Goal: Contribute content: Contribute content

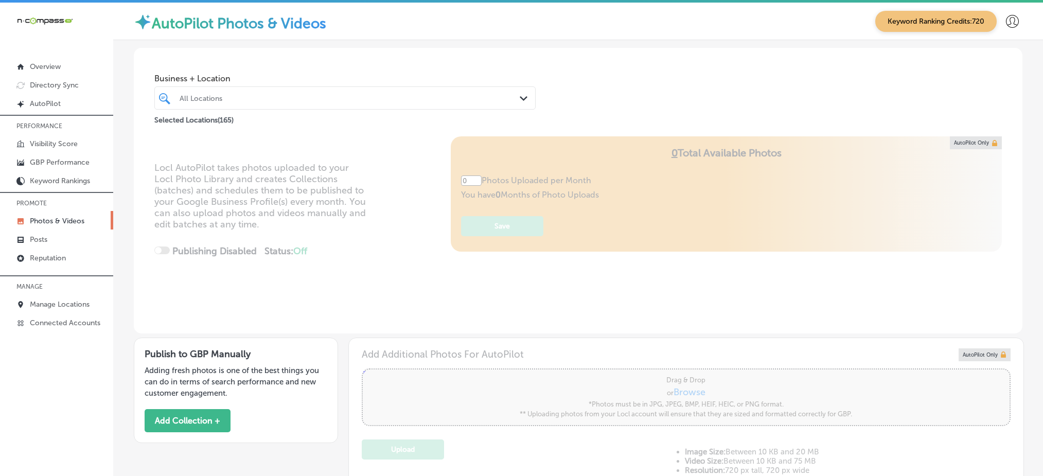
type input "5"
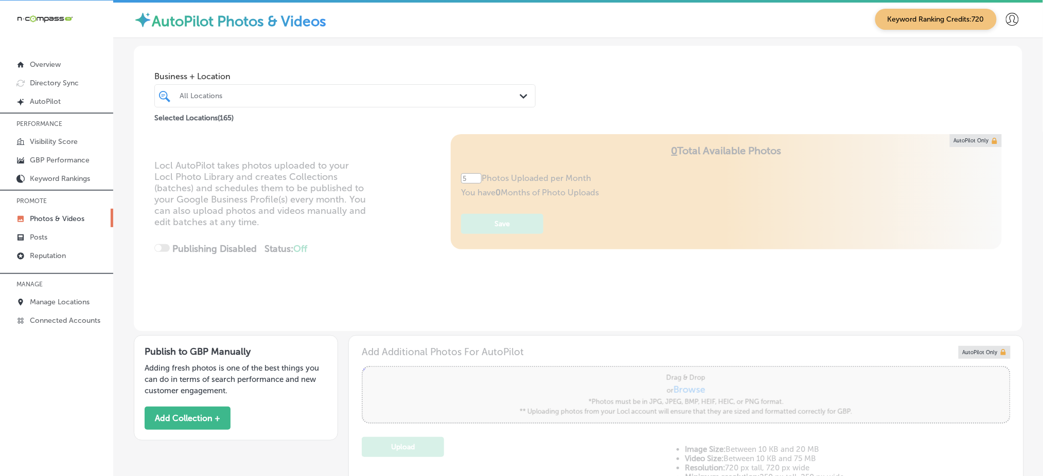
click at [356, 93] on div "All Locations" at bounding box center [350, 96] width 341 height 9
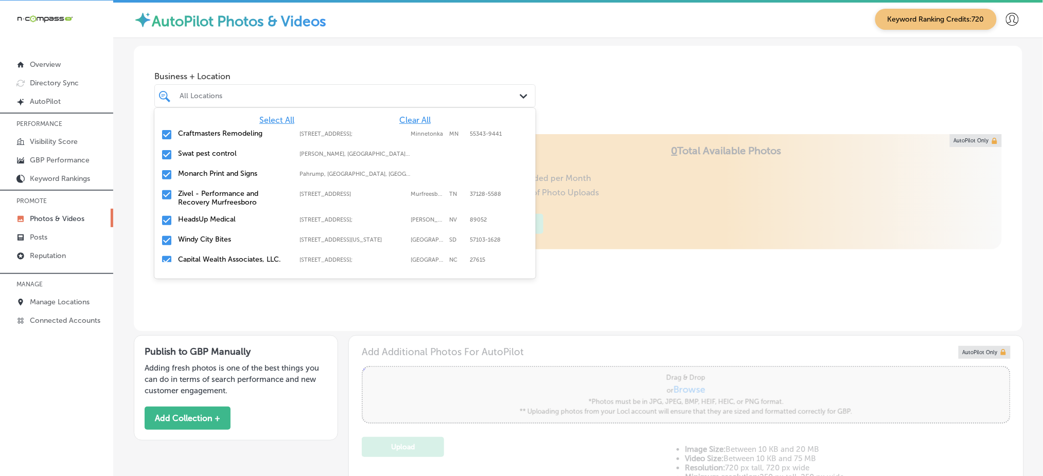
click at [403, 120] on span "Clear All" at bounding box center [414, 120] width 31 height 10
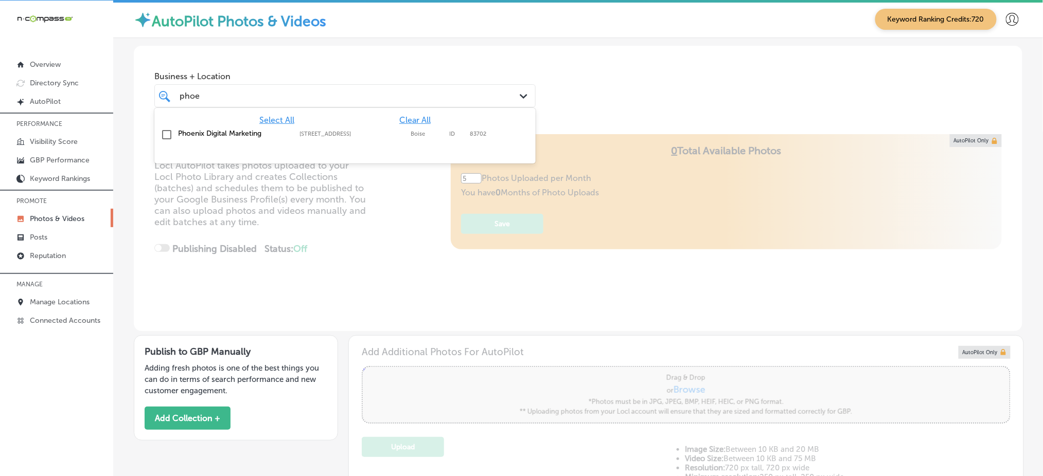
click at [400, 135] on label "[STREET_ADDRESS]" at bounding box center [352, 134] width 106 height 7
type input "phoe"
click at [573, 108] on div "Business + Location option [STREET_ADDRESS]. option [STREET_ADDRESS]. 2 results…" at bounding box center [578, 85] width 889 height 78
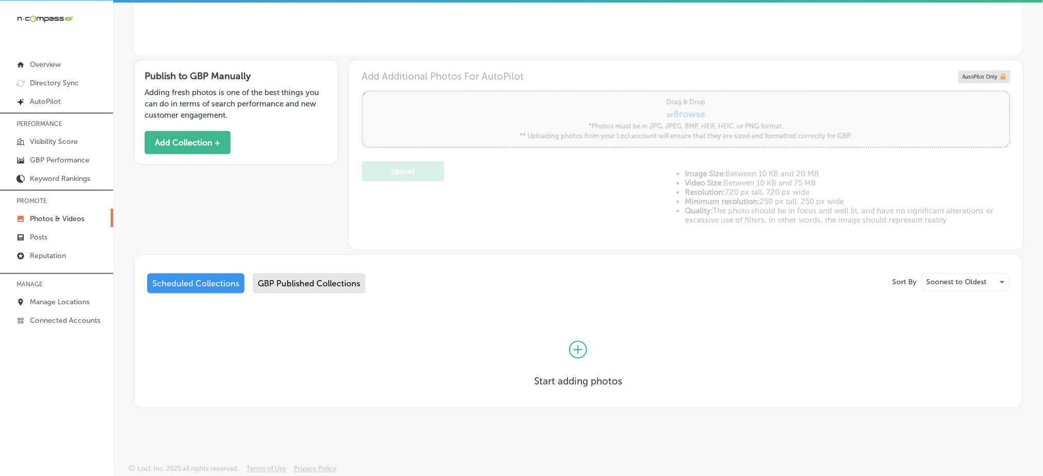
click at [333, 274] on div "GBP Published Collections" at bounding box center [309, 284] width 113 height 20
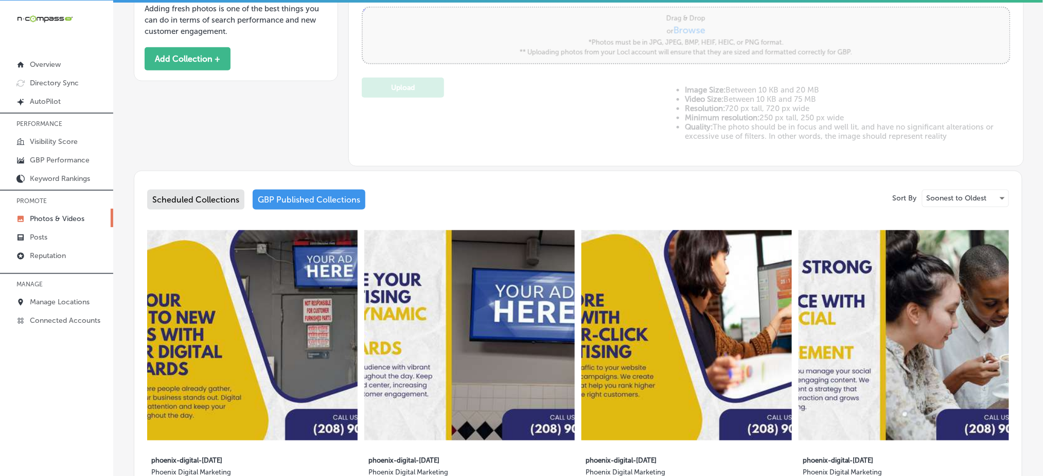
scroll to position [344, 0]
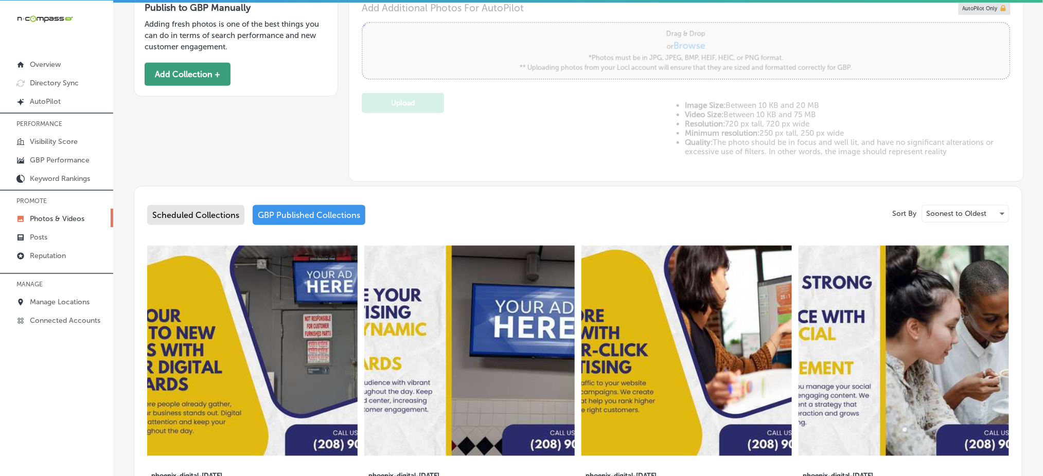
click at [183, 78] on button "Add Collection +" at bounding box center [188, 74] width 86 height 23
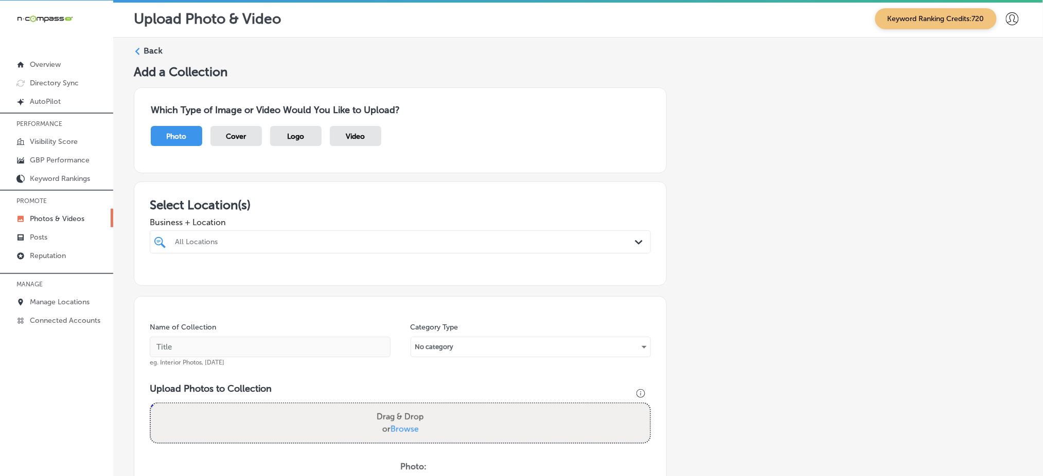
click at [314, 238] on div "All Locations" at bounding box center [405, 242] width 461 height 9
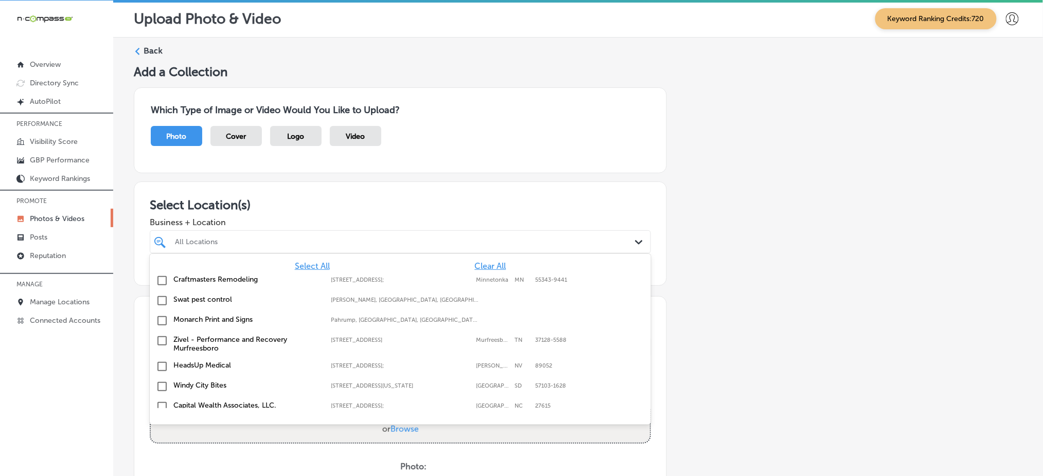
click at [481, 262] on span "Clear All" at bounding box center [489, 266] width 31 height 10
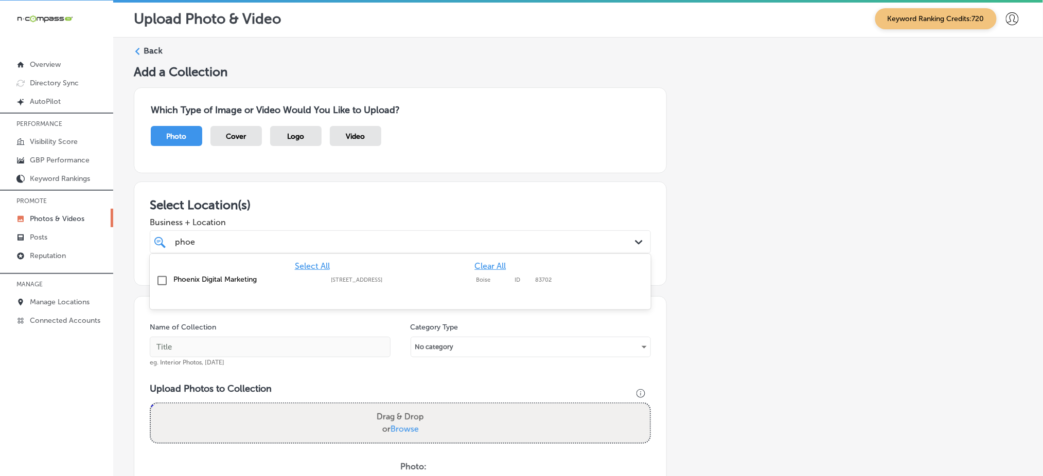
click at [471, 277] on div "[STREET_ADDRESS] [STREET_ADDRESS]" at bounding box center [404, 280] width 147 height 7
type input "phoe"
click at [495, 198] on h3 "Select Location(s)" at bounding box center [400, 205] width 501 height 15
click at [468, 231] on div "phoe phoe Path Created with Sketch." at bounding box center [400, 242] width 501 height 23
click at [464, 236] on div "phoe phoe" at bounding box center [378, 242] width 408 height 14
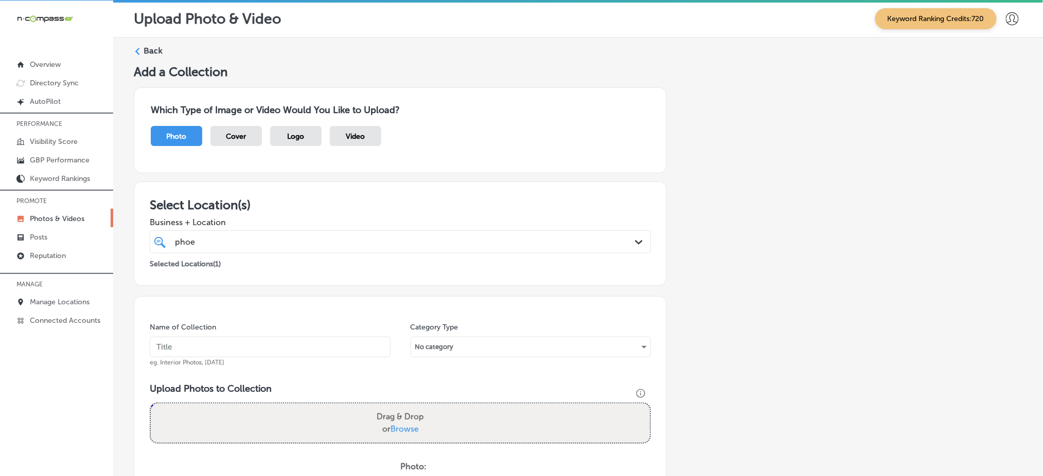
click at [464, 236] on div "phoe phoe" at bounding box center [378, 242] width 408 height 14
click at [433, 241] on div "phoe phoe" at bounding box center [378, 242] width 408 height 14
click at [244, 354] on input "text" at bounding box center [270, 347] width 241 height 21
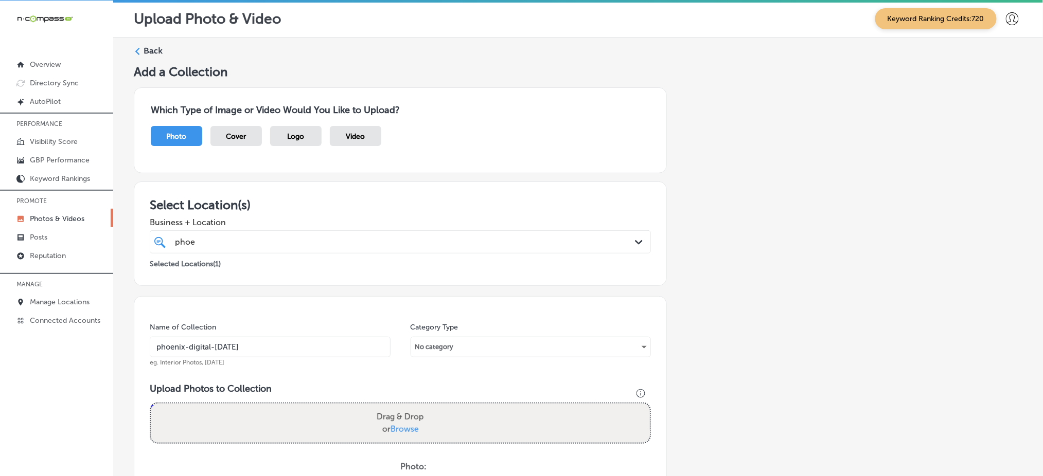
click at [244, 354] on input "phoenix-digital-[DATE]" at bounding box center [270, 347] width 241 height 21
type input "phoenix-digital-[DATE]"
click at [392, 425] on span "Browse" at bounding box center [405, 430] width 28 height 10
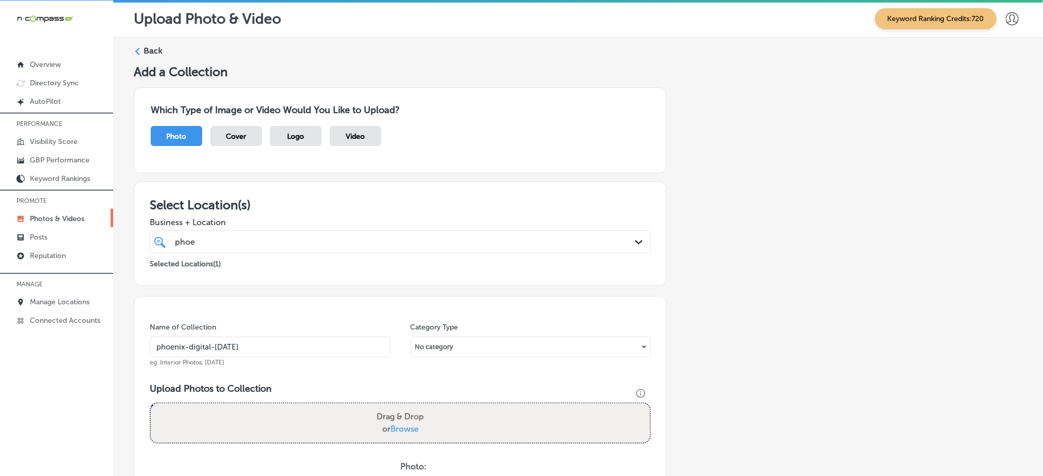
click at [392, 407] on input "Drag & Drop or Browse" at bounding box center [400, 405] width 499 height 3
type input "C:\fakepath\indoor-billboard-local-business-advertising-phoenix-digital-marketi…"
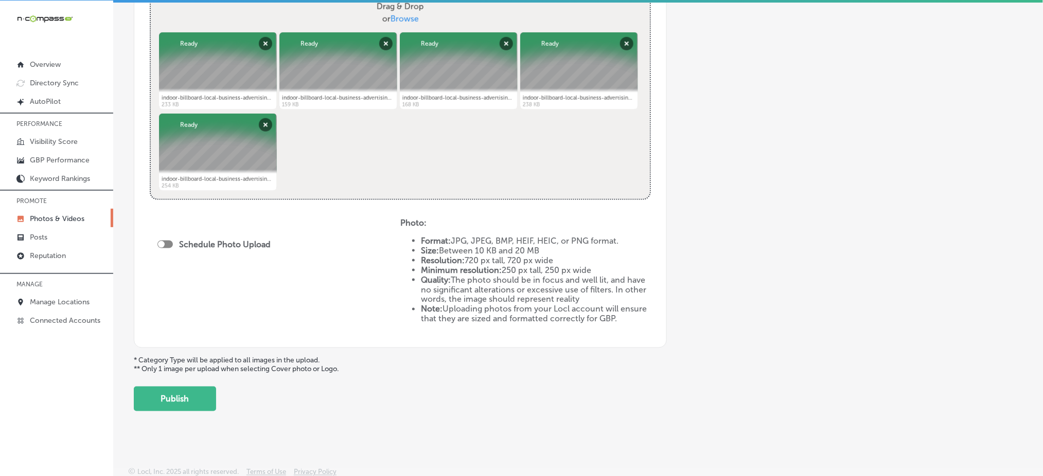
scroll to position [413, 0]
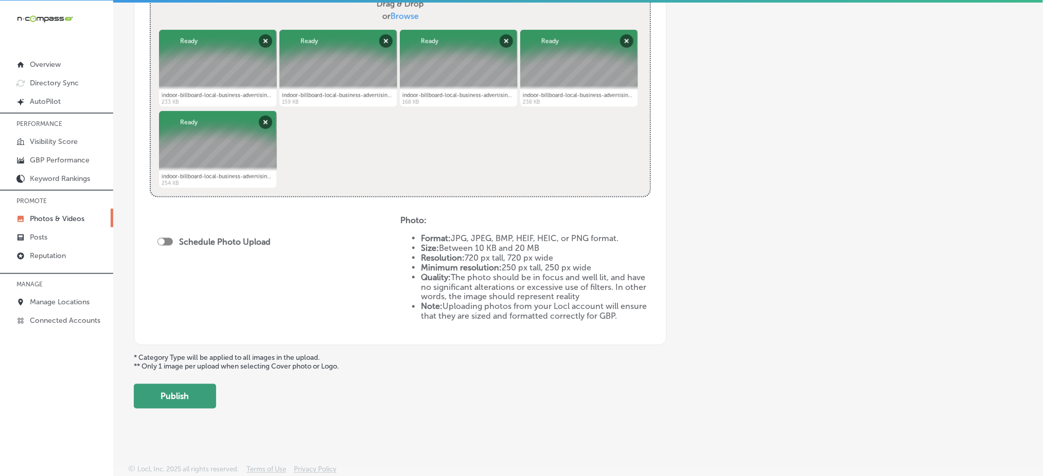
click at [170, 400] on button "Publish" at bounding box center [175, 396] width 82 height 25
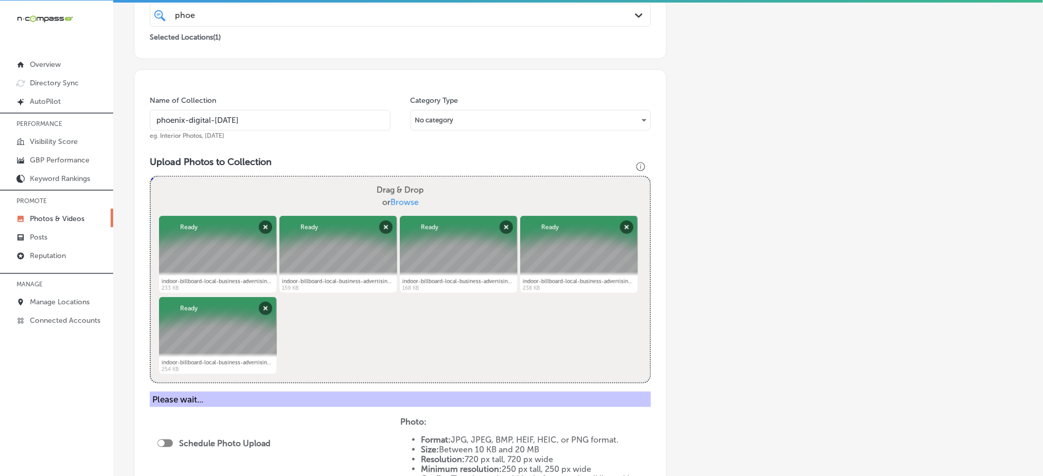
scroll to position [138, 0]
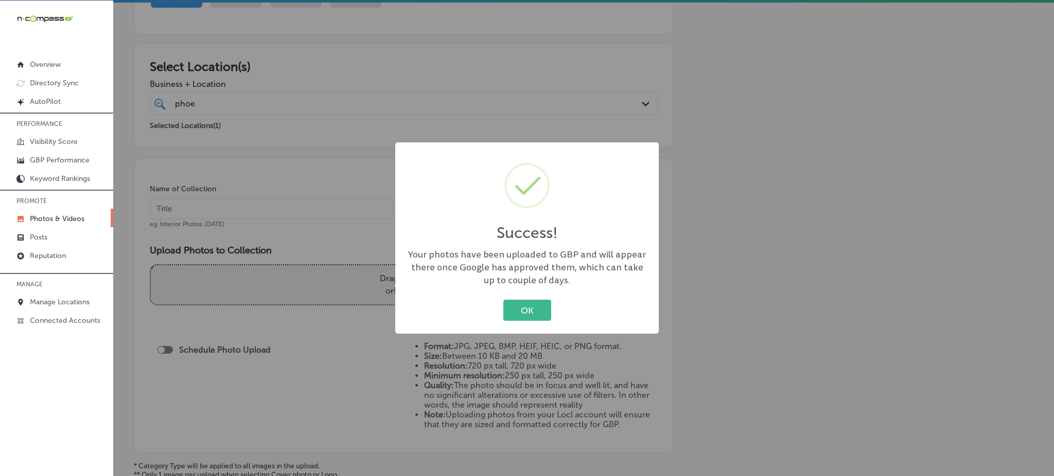
click at [520, 322] on div "OK Cancel" at bounding box center [526, 310] width 243 height 27
click at [518, 316] on button "OK" at bounding box center [527, 310] width 48 height 21
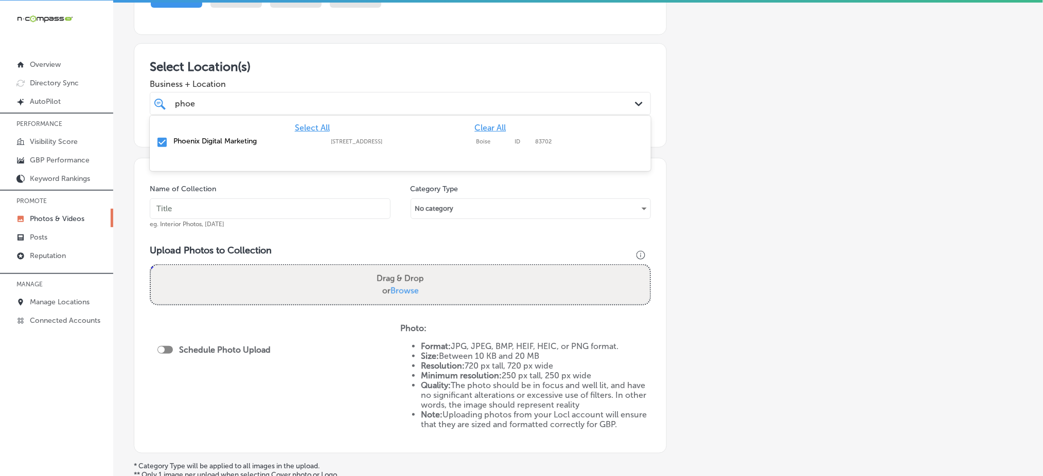
click at [260, 103] on div "phoe phoe" at bounding box center [378, 104] width 408 height 14
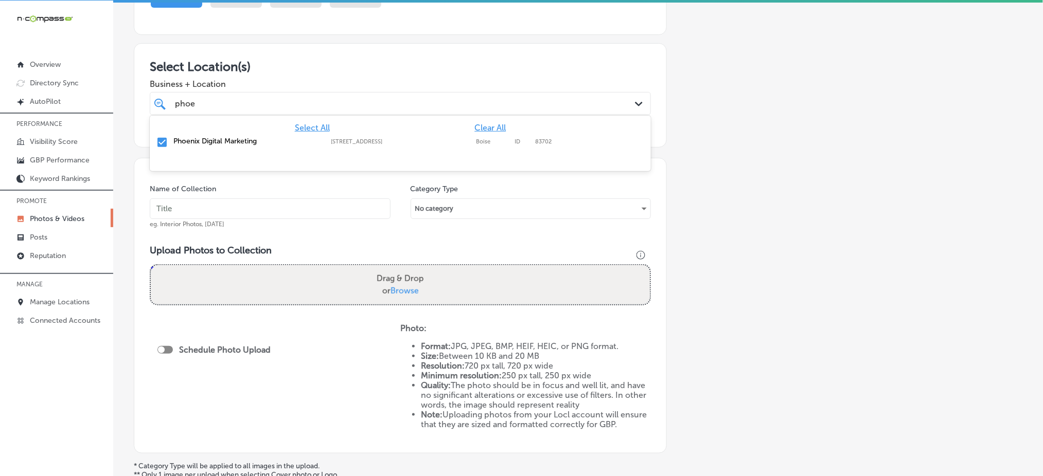
click at [260, 103] on div "phoe phoe" at bounding box center [378, 104] width 408 height 14
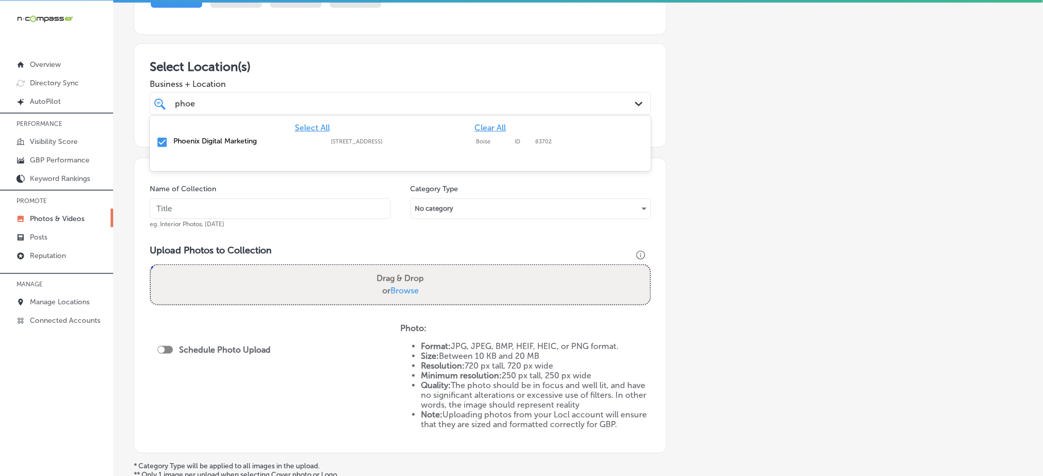
click at [260, 103] on div "phoe phoe" at bounding box center [378, 104] width 408 height 14
click at [227, 213] on input "text" at bounding box center [270, 209] width 241 height 21
paste input "phoenix-digital-[DATE]"
type input "phoenix-digital-[DATE]"
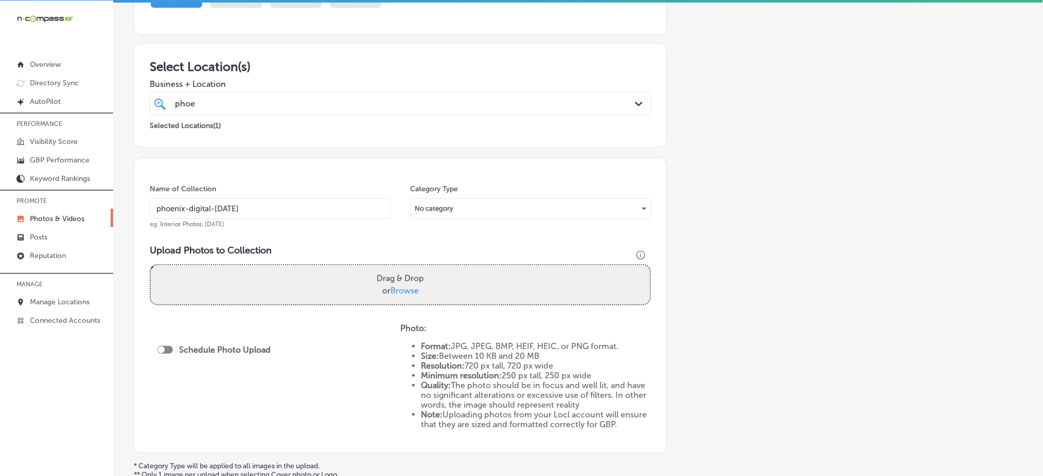
click at [402, 288] on span "Browse" at bounding box center [405, 291] width 28 height 10
click at [402, 269] on input "Drag & Drop or Browse" at bounding box center [400, 267] width 499 height 3
type input "C:\fakepath\indoor-billboard-local-business-advertising-[GEOGRAPHIC_DATA]-digit…"
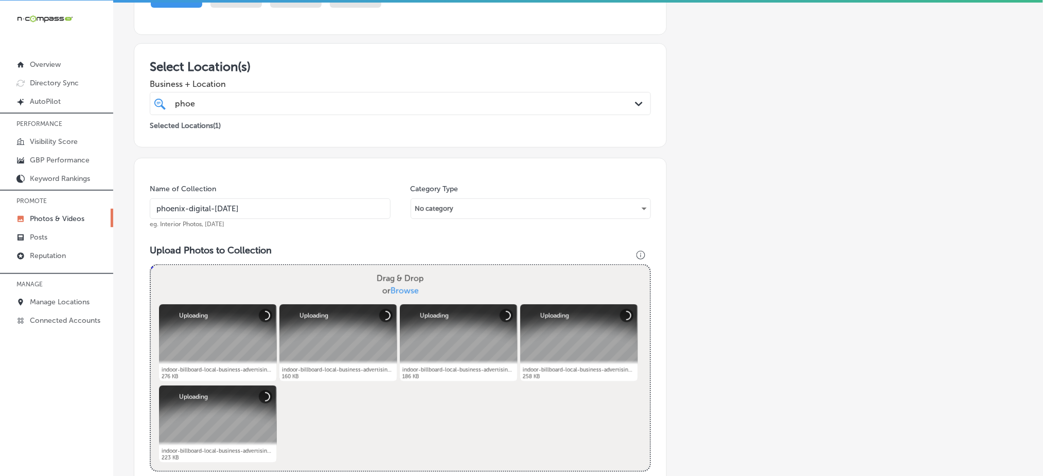
click at [258, 98] on div "phoe phoe" at bounding box center [378, 104] width 408 height 14
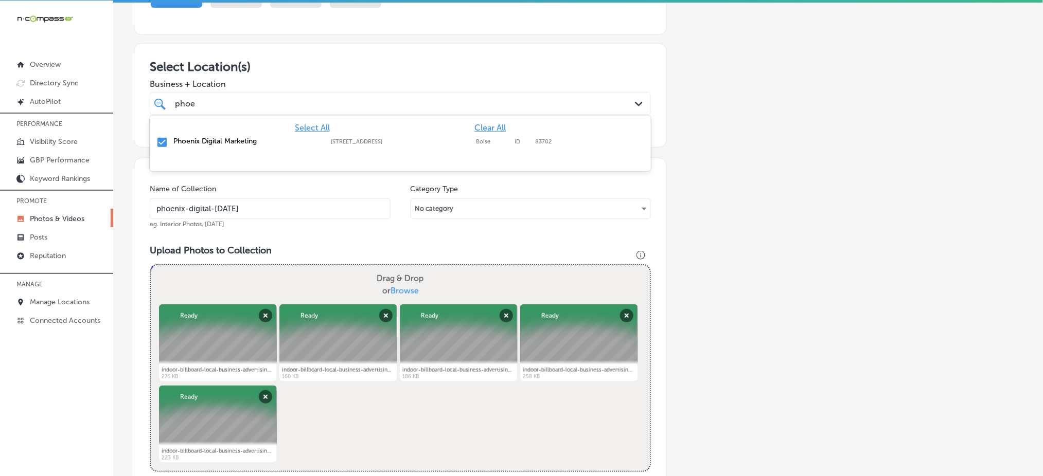
click at [256, 97] on div "phoe phoe" at bounding box center [378, 104] width 408 height 14
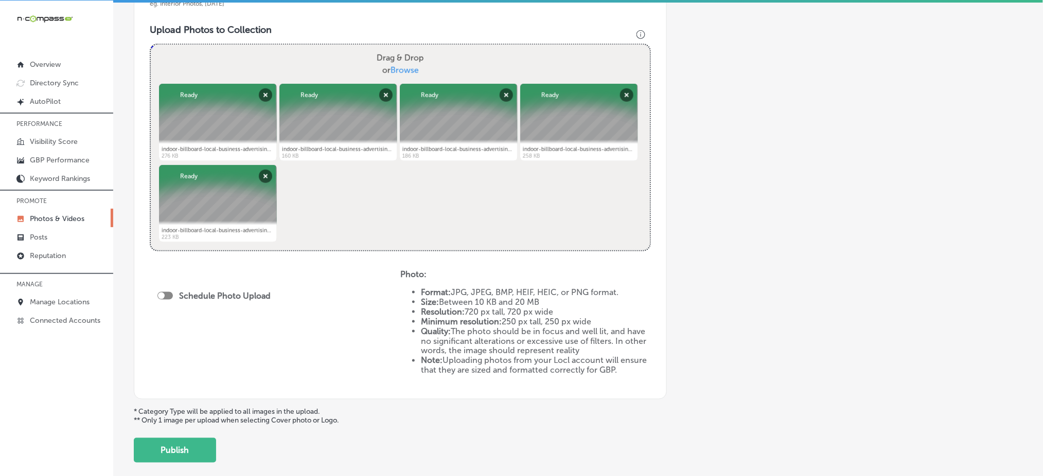
scroll to position [413, 0]
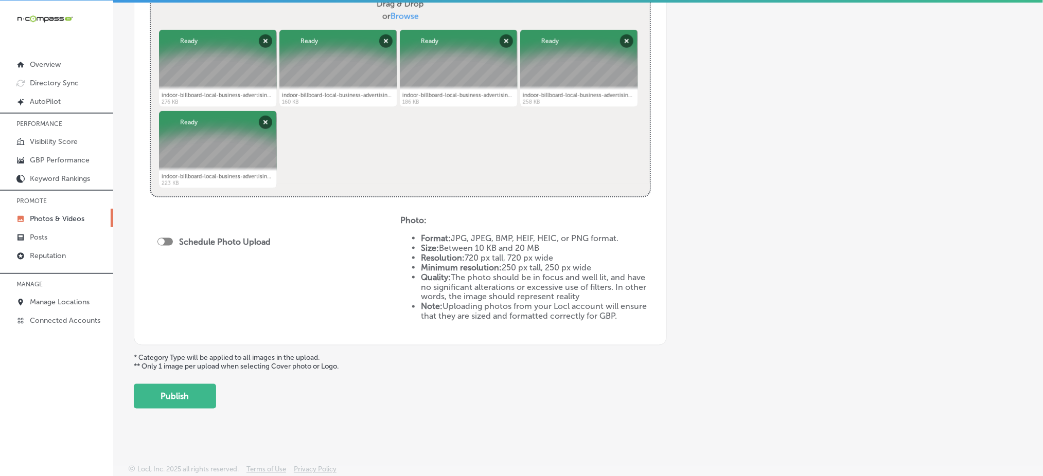
click at [166, 243] on div at bounding box center [164, 242] width 15 height 8
checkbox input "true"
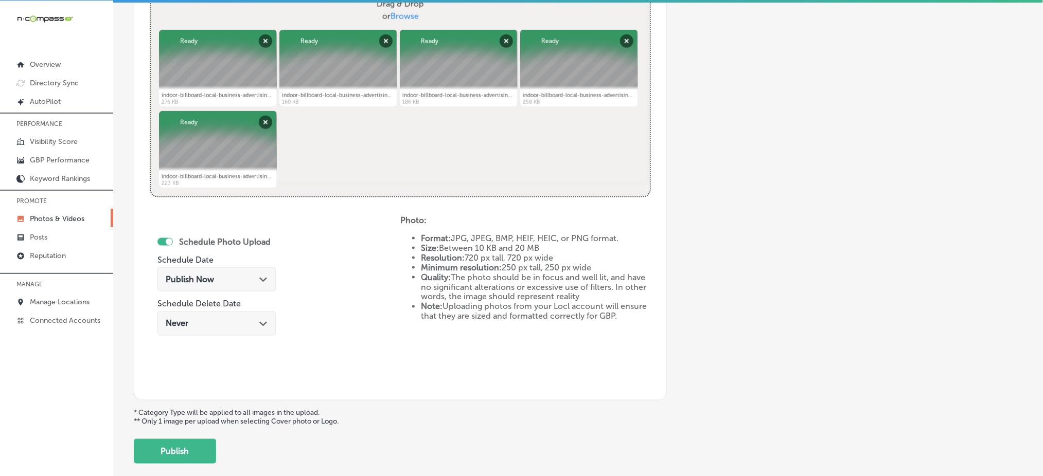
click at [206, 282] on span "Publish Now" at bounding box center [190, 280] width 48 height 10
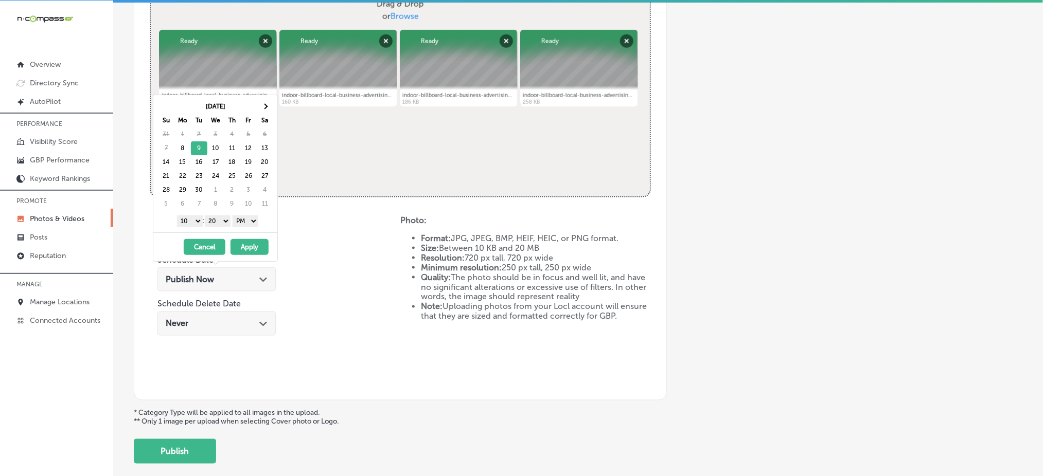
click at [187, 219] on select "1 2 3 4 5 6 7 8 9 10 11 12" at bounding box center [190, 221] width 26 height 11
click at [215, 220] on select "00 10 20 30 40 50" at bounding box center [218, 221] width 26 height 11
click at [250, 244] on button "Apply" at bounding box center [250, 247] width 38 height 16
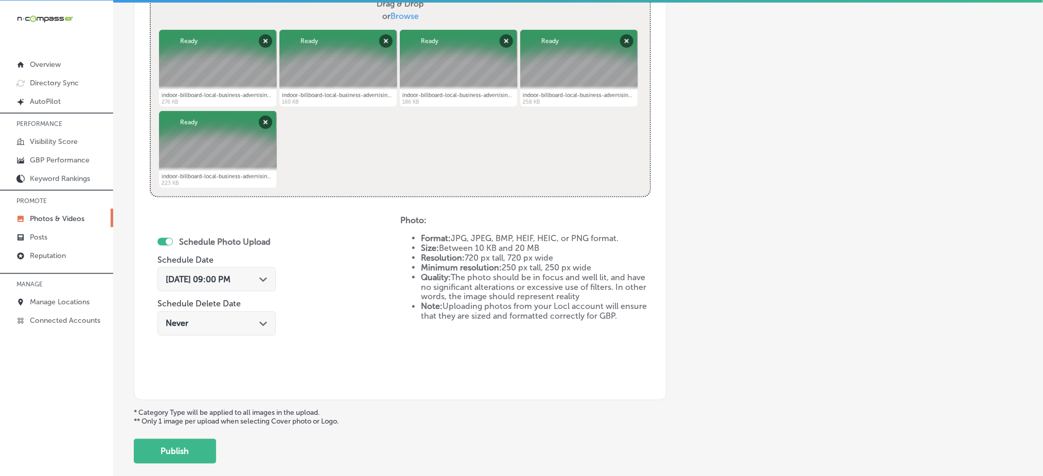
scroll to position [207, 0]
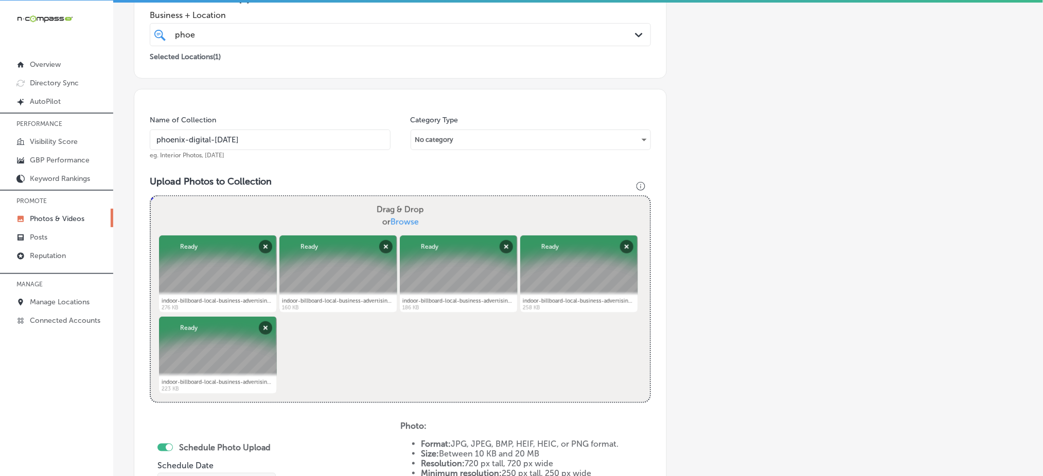
click at [226, 31] on div "phoe phoe" at bounding box center [378, 35] width 408 height 14
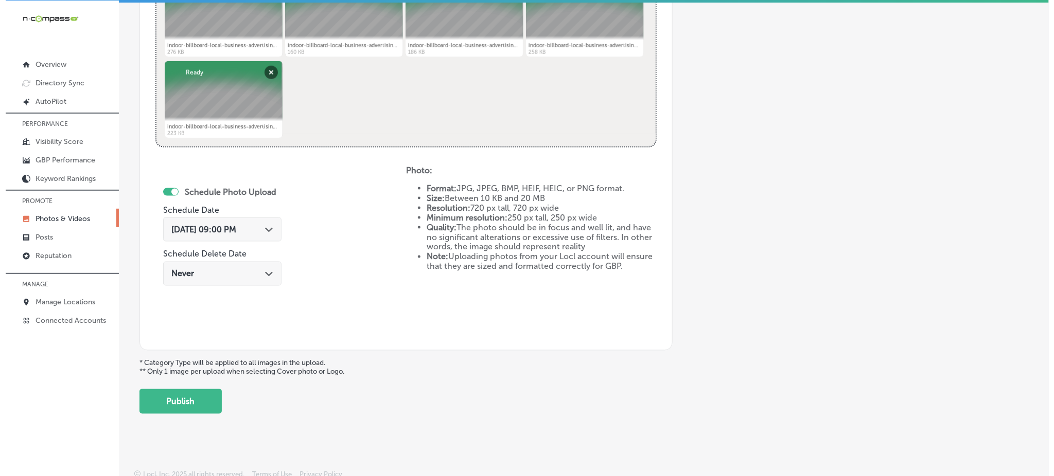
scroll to position [468, 0]
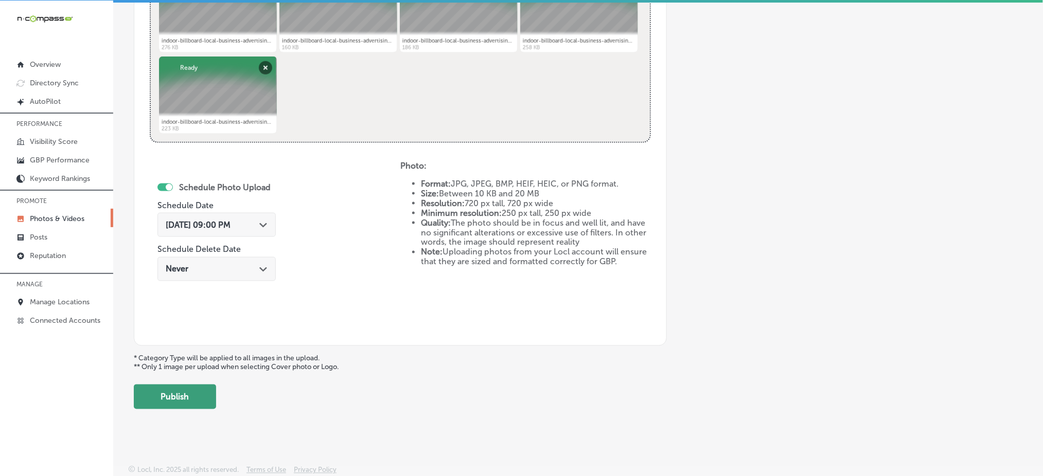
click at [170, 391] on button "Publish" at bounding box center [175, 397] width 82 height 25
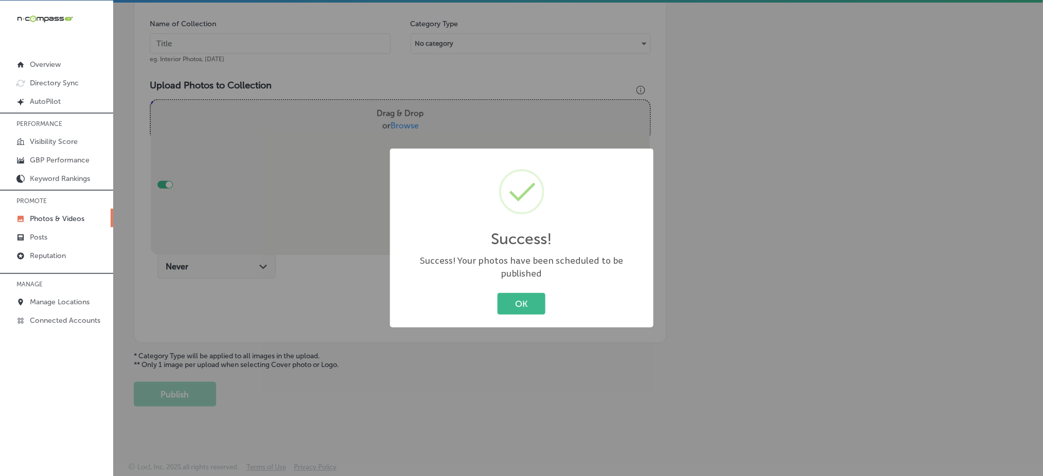
scroll to position [301, 0]
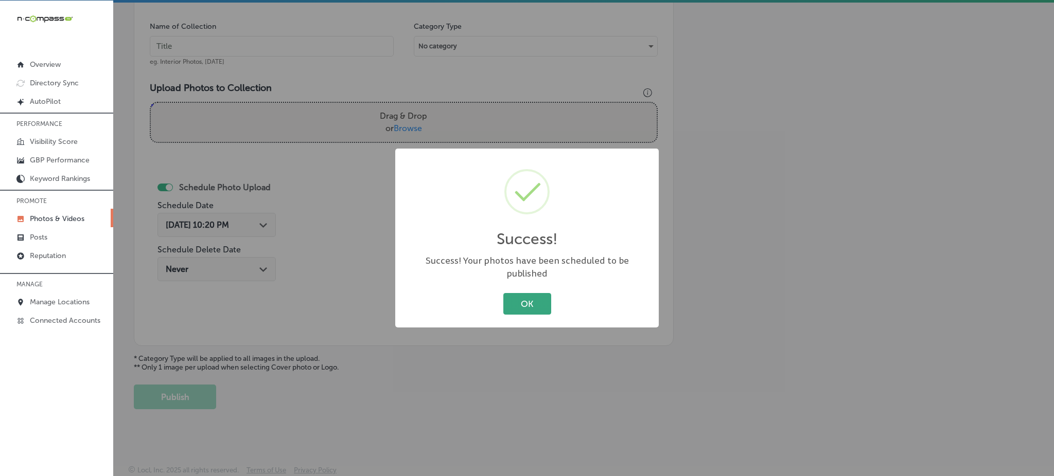
click at [517, 293] on button "OK" at bounding box center [527, 303] width 48 height 21
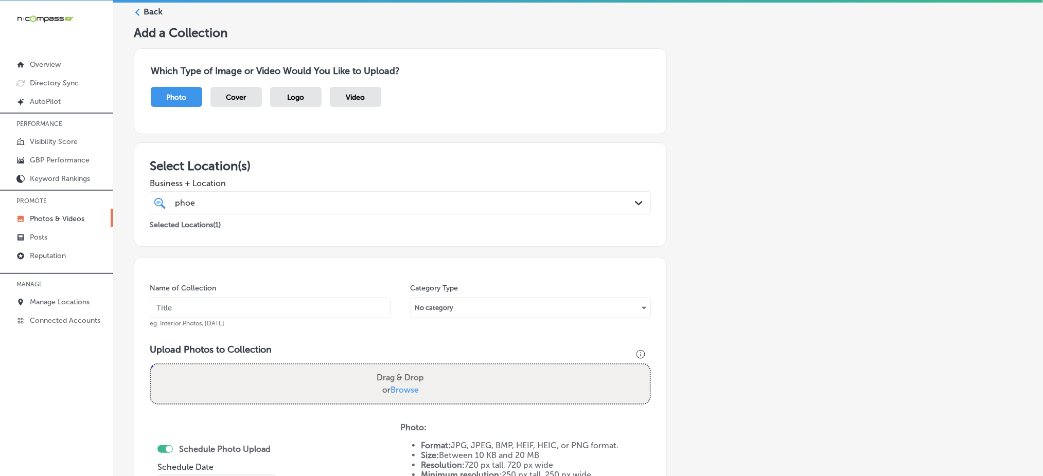
scroll to position [27, 0]
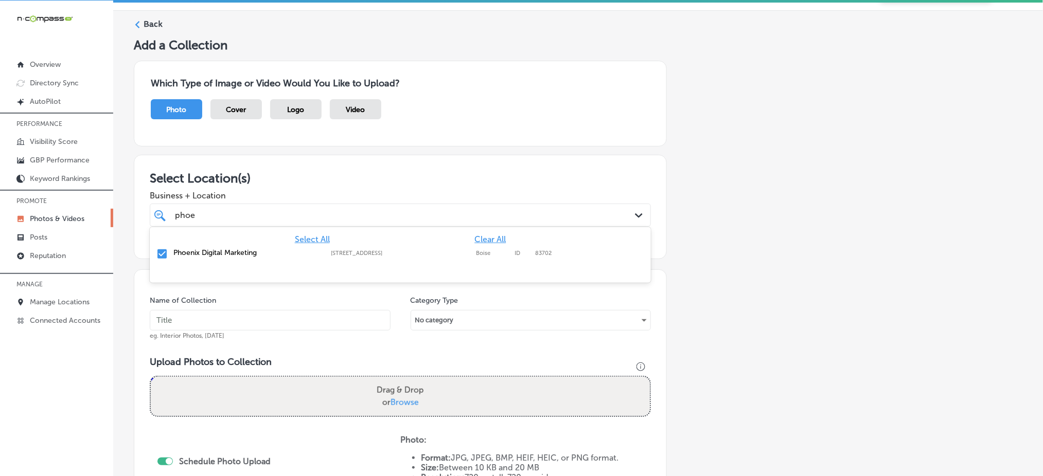
click at [224, 209] on div "phoe phoe" at bounding box center [378, 215] width 408 height 14
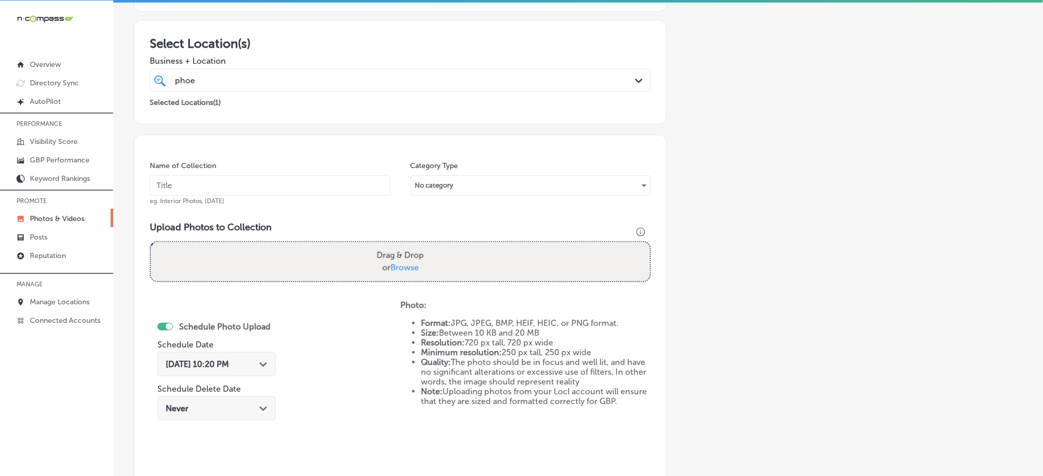
scroll to position [164, 0]
click at [317, 177] on input "text" at bounding box center [270, 183] width 241 height 21
paste input "phoenix-digital-[DATE]"
type input "phoenix-digital-[DATE]"
click at [405, 263] on span "Browse" at bounding box center [405, 266] width 28 height 10
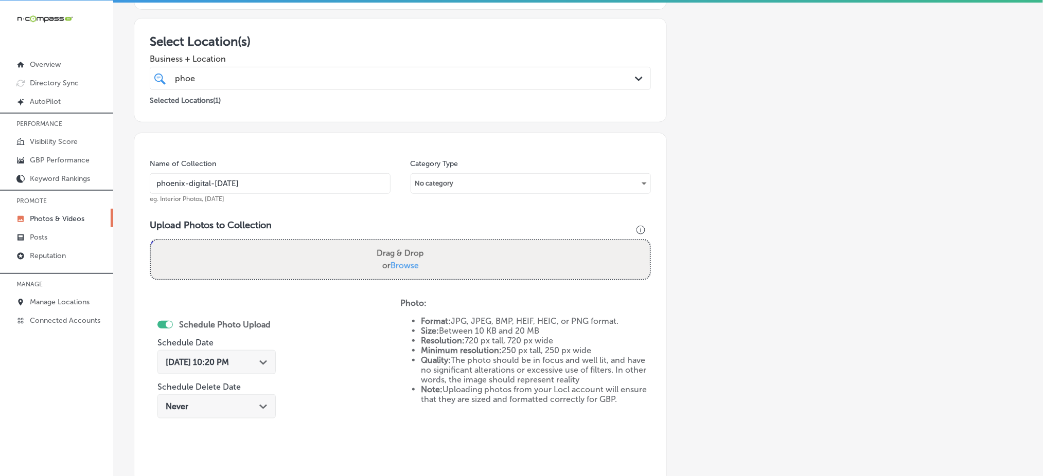
click at [405, 243] on input "Drag & Drop or Browse" at bounding box center [400, 241] width 499 height 3
type input "C:\fakepath\indoor-billboard-local-business-advertising-phoenix-digital-marketi…"
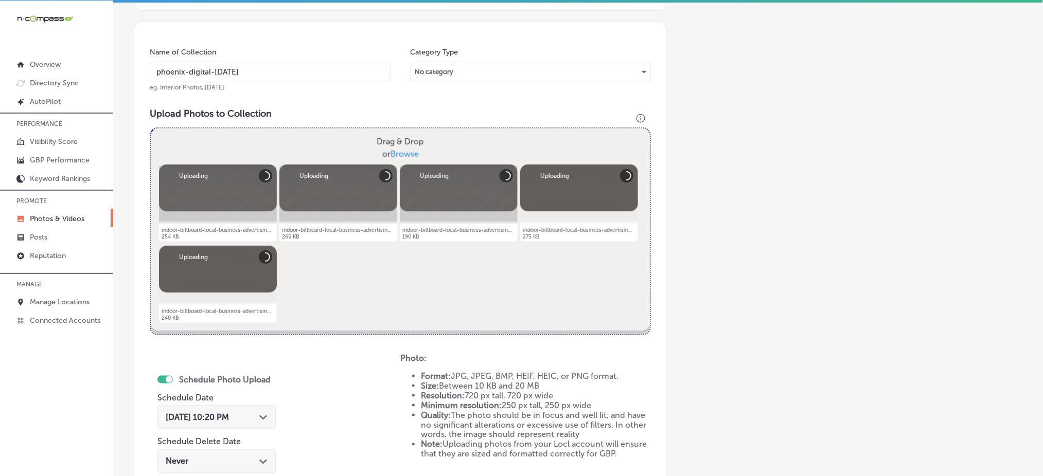
scroll to position [369, 0]
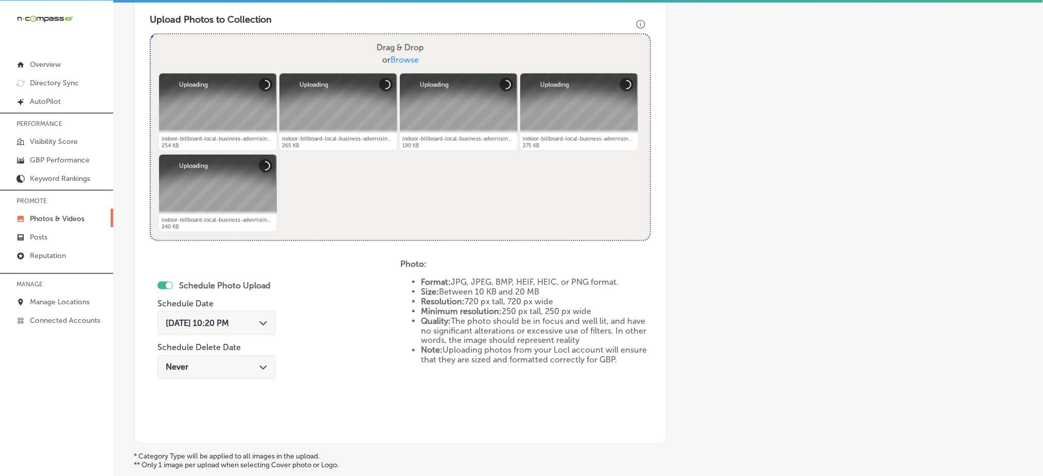
click at [216, 321] on span "[DATE] 10:20 PM" at bounding box center [197, 324] width 63 height 10
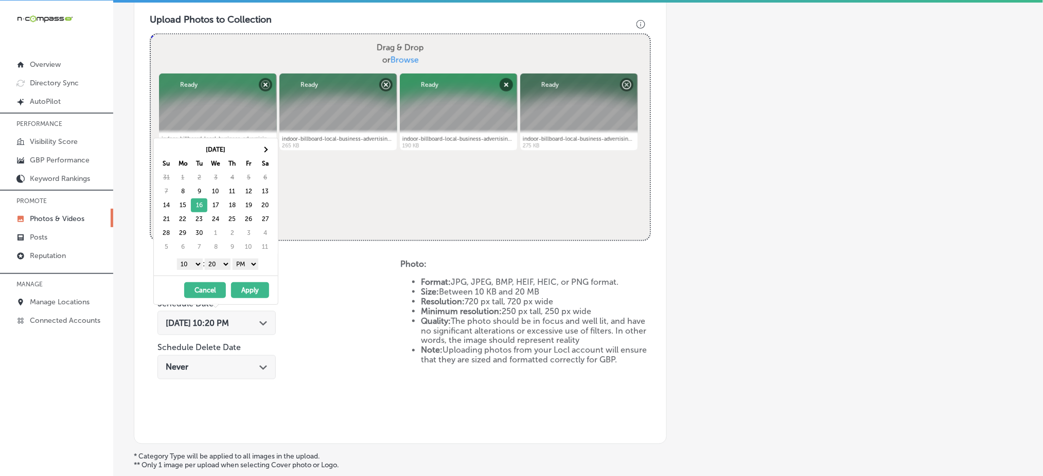
click at [187, 263] on select "1 2 3 4 5 6 7 8 9 10 11 12" at bounding box center [190, 264] width 26 height 11
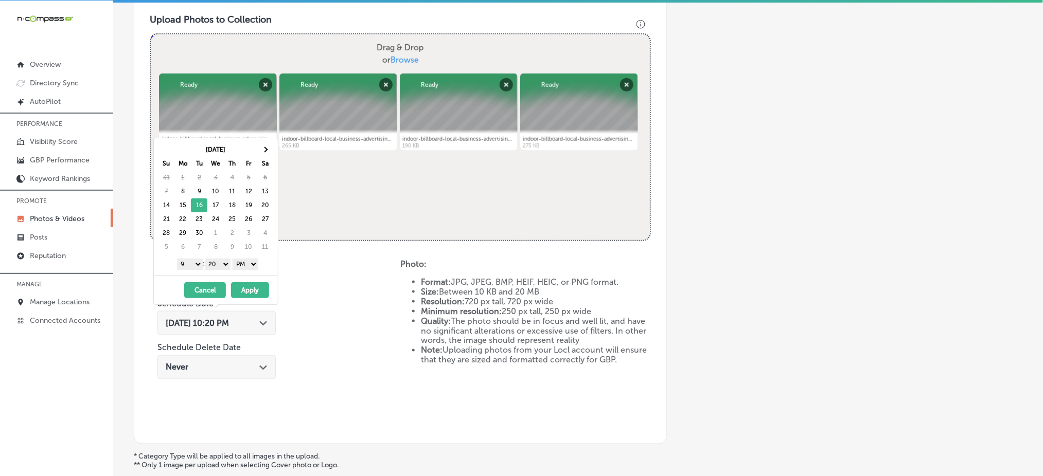
click at [220, 268] on select "00 10 20 30 40 50" at bounding box center [218, 264] width 26 height 11
click at [254, 291] on button "Apply" at bounding box center [250, 291] width 38 height 16
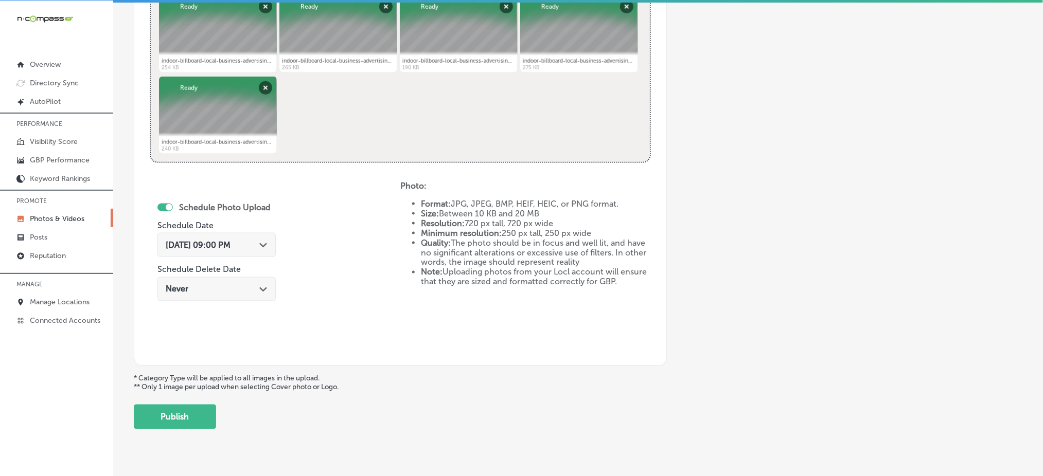
scroll to position [468, 0]
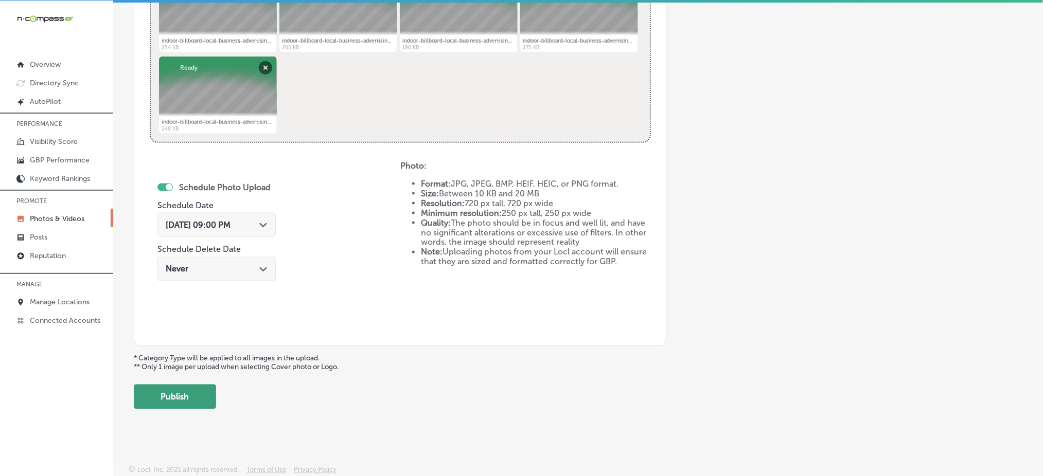
click at [160, 402] on button "Publish" at bounding box center [175, 397] width 82 height 25
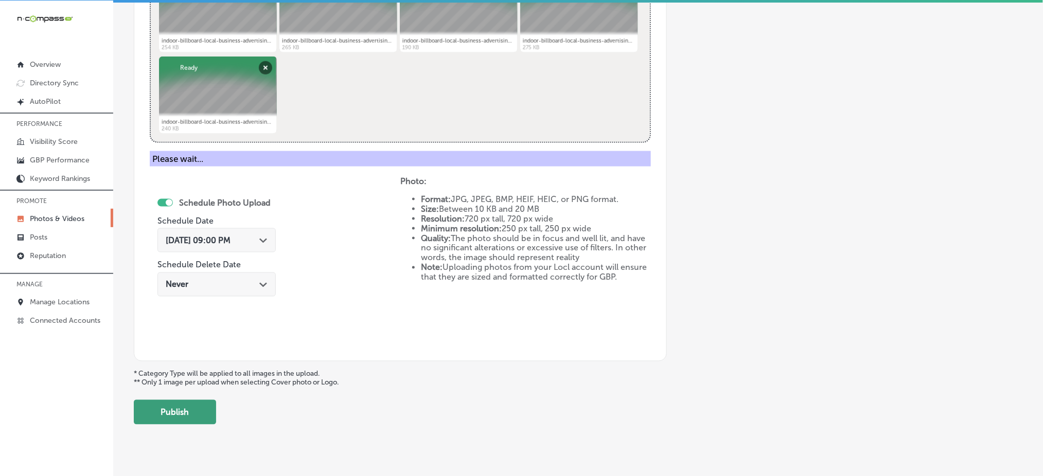
scroll to position [301, 0]
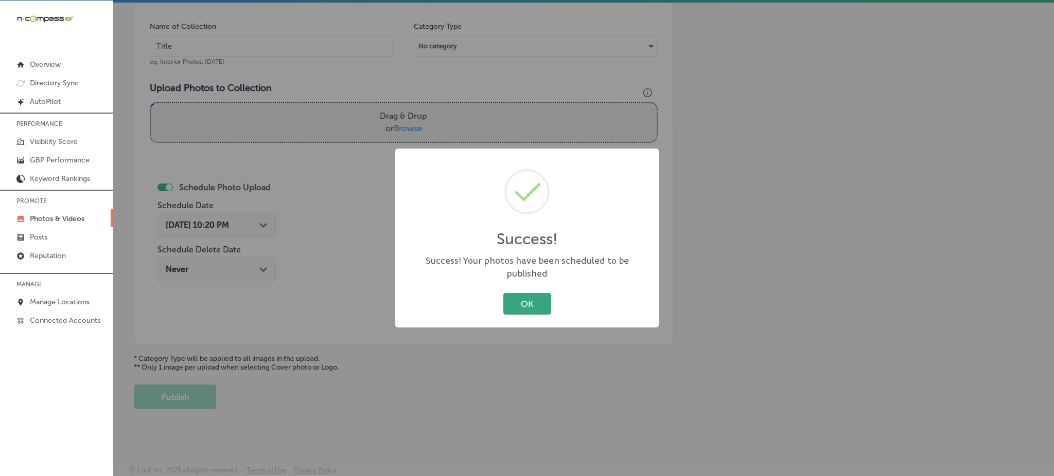
click at [538, 301] on button "OK" at bounding box center [527, 303] width 48 height 21
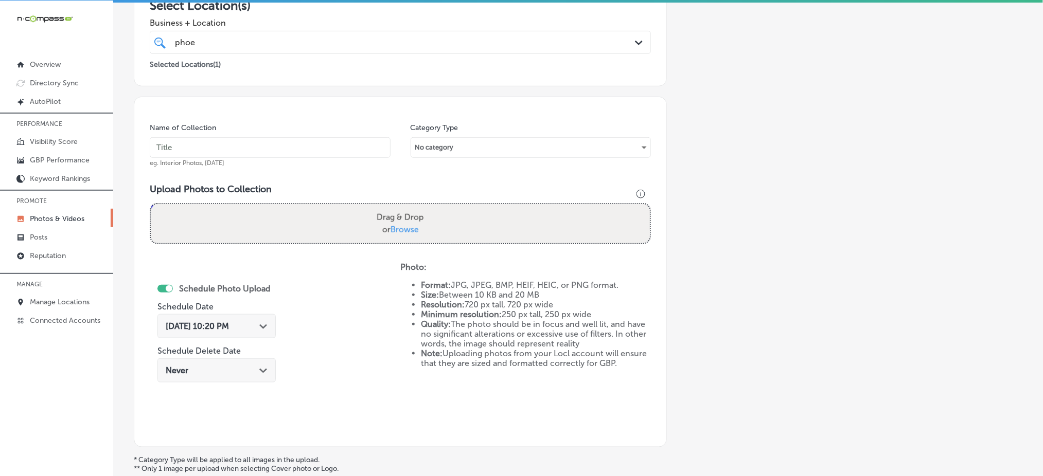
scroll to position [95, 0]
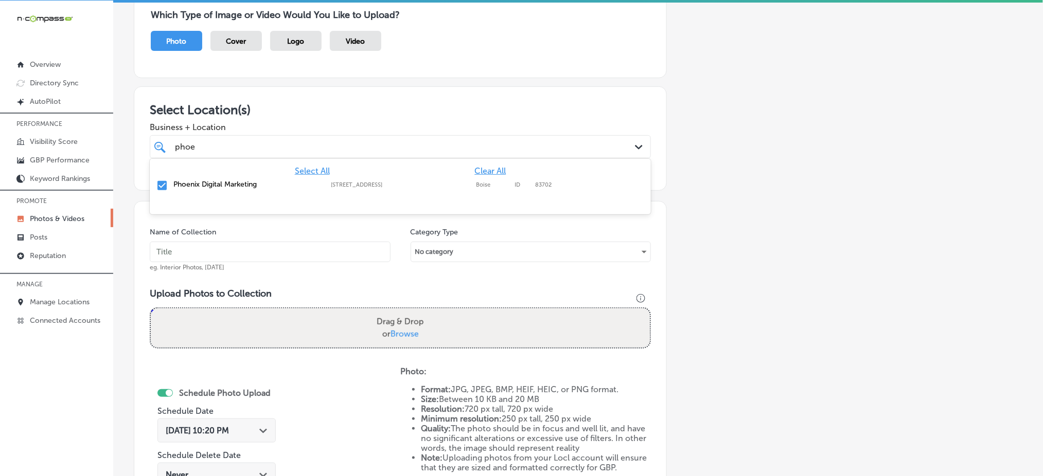
click at [218, 143] on div "phoe phoe" at bounding box center [378, 147] width 408 height 14
click at [198, 250] on input "text" at bounding box center [270, 252] width 241 height 21
paste input "phoenix-digital-[DATE]"
type input "phoenix-digital-[DATE]"
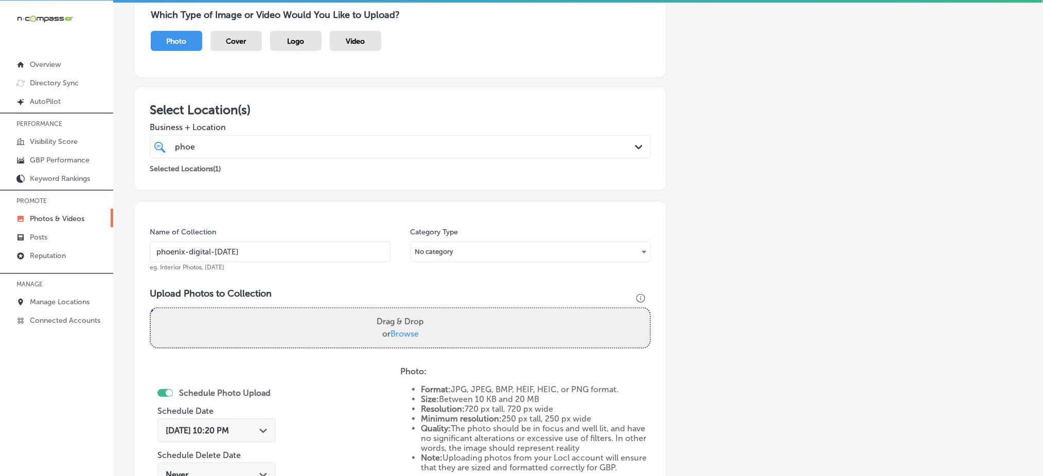
click at [404, 329] on span "Browse" at bounding box center [405, 334] width 28 height 10
click at [404, 312] on input "Drag & Drop or Browse" at bounding box center [400, 310] width 499 height 3
type input "C:\fakepath\indoor-billboard-local-business-advertising-[GEOGRAPHIC_DATA]-digit…"
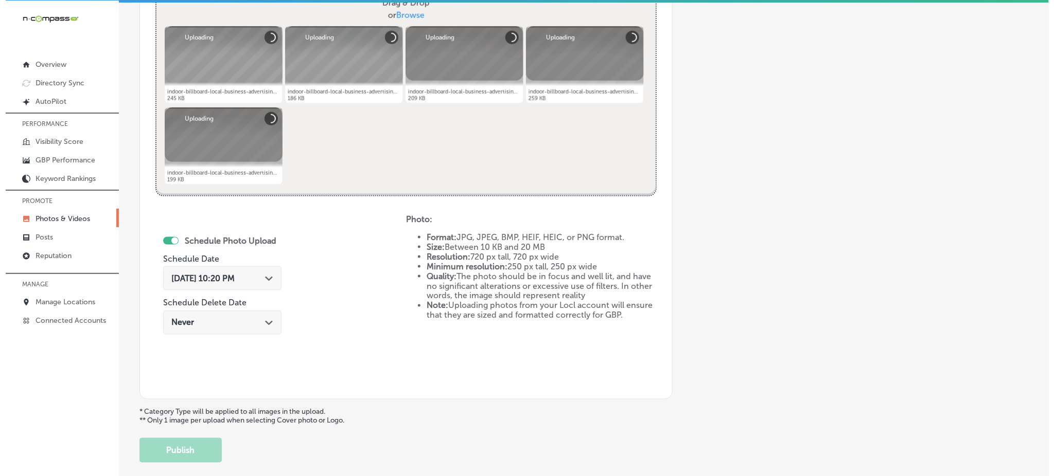
scroll to position [438, 0]
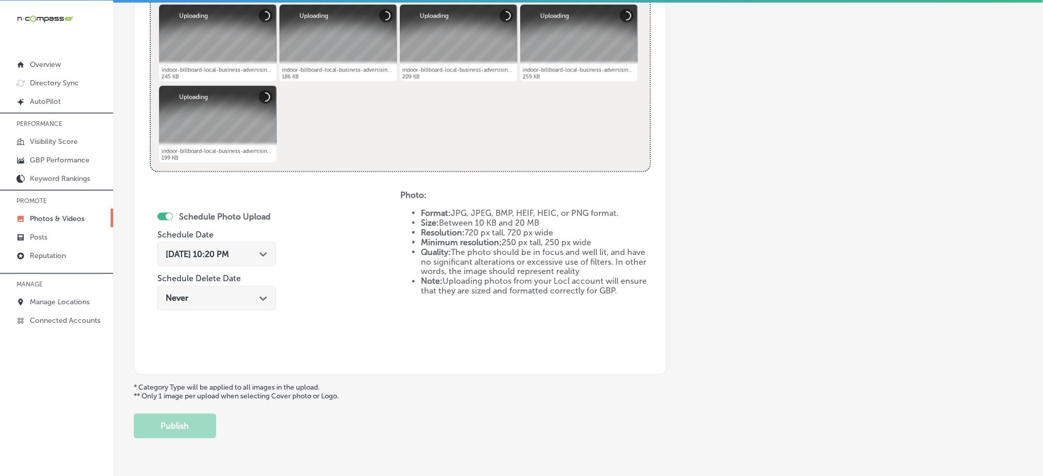
click at [229, 253] on span "[DATE] 10:20 PM" at bounding box center [197, 255] width 63 height 10
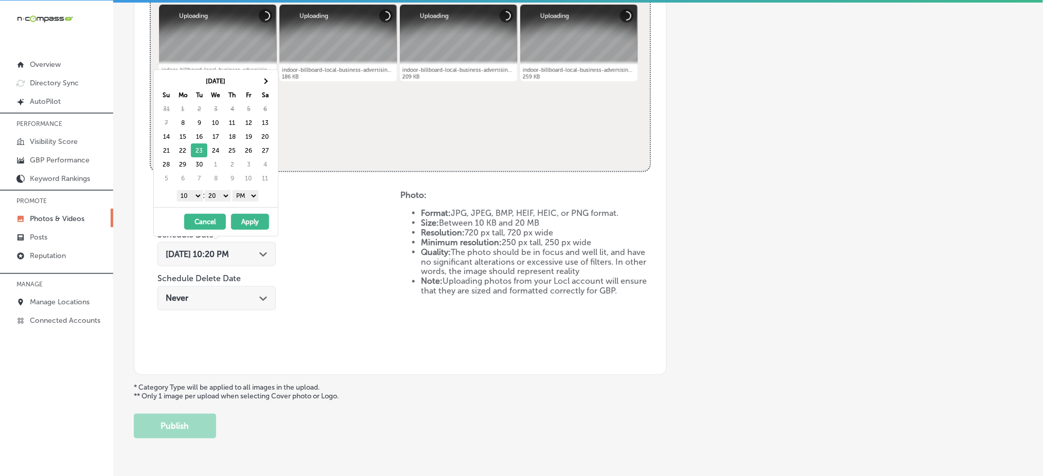
drag, startPoint x: 192, startPoint y: 193, endPoint x: 192, endPoint y: 200, distance: 6.2
click at [192, 193] on select "1 2 3 4 5 6 7 8 9 10 11 12" at bounding box center [190, 195] width 26 height 11
click at [223, 193] on select "00 10 20 30 40 50" at bounding box center [218, 195] width 26 height 11
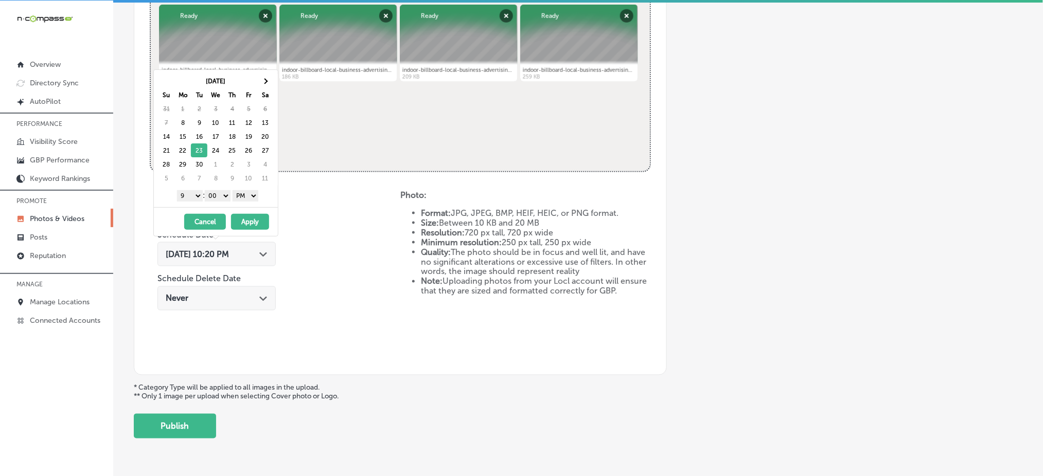
click at [252, 220] on button "Apply" at bounding box center [250, 222] width 38 height 16
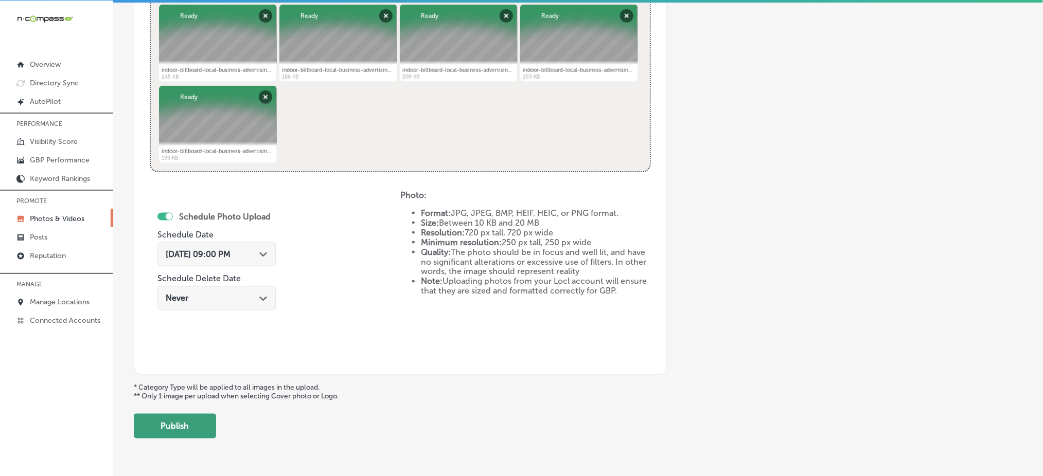
click at [180, 422] on button "Publish" at bounding box center [175, 426] width 82 height 25
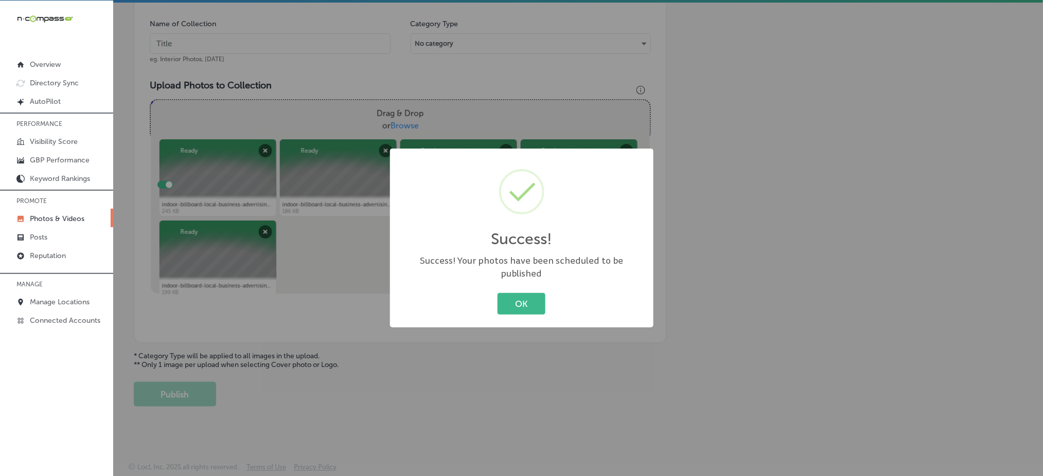
scroll to position [301, 0]
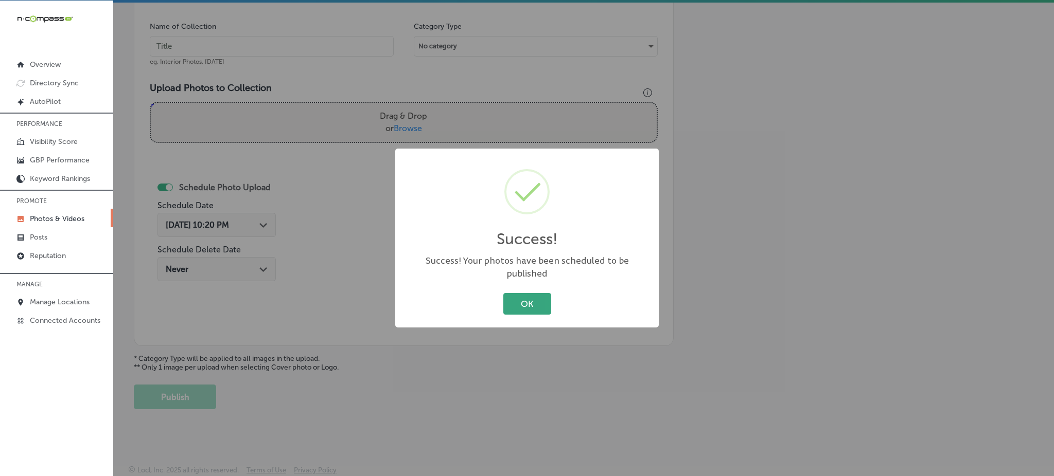
click at [514, 293] on button "OK" at bounding box center [527, 303] width 48 height 21
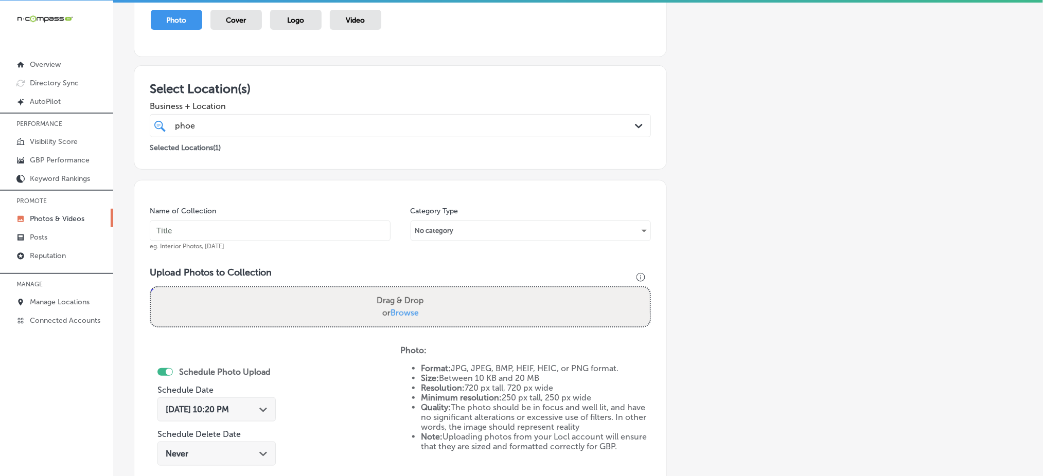
scroll to position [95, 0]
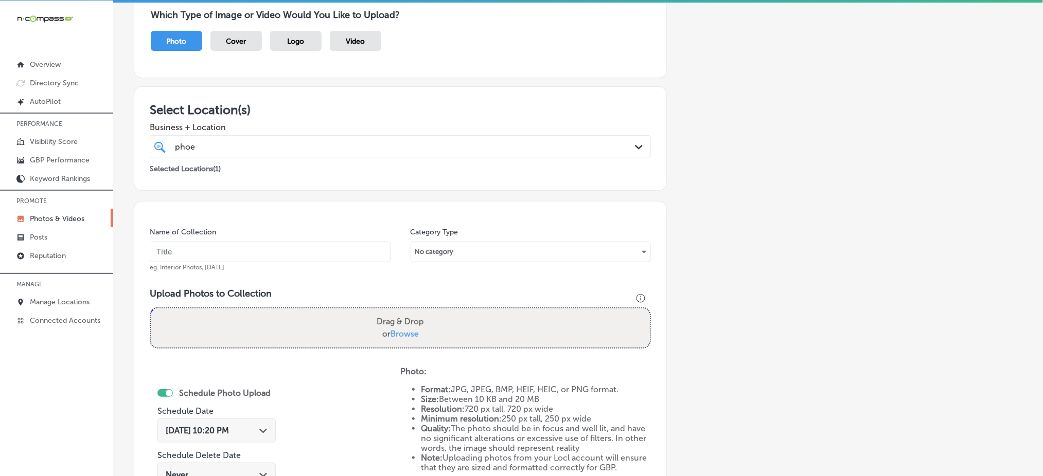
click at [183, 251] on input "text" at bounding box center [270, 252] width 241 height 21
paste input "phoenix-digital-[DATE]"
type input "phoenix-digital-[DATE]"
click at [404, 329] on span "Browse" at bounding box center [405, 334] width 28 height 10
click at [404, 312] on input "Drag & Drop or Browse" at bounding box center [400, 310] width 499 height 3
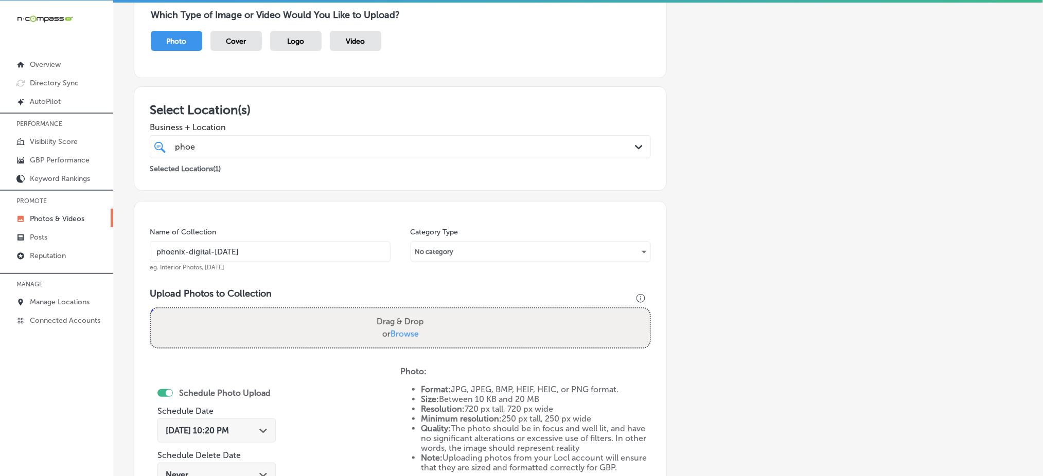
type input "C:\fakepath\indoor-billboard-local-business-advertising-phoenix-digital-marketi…"
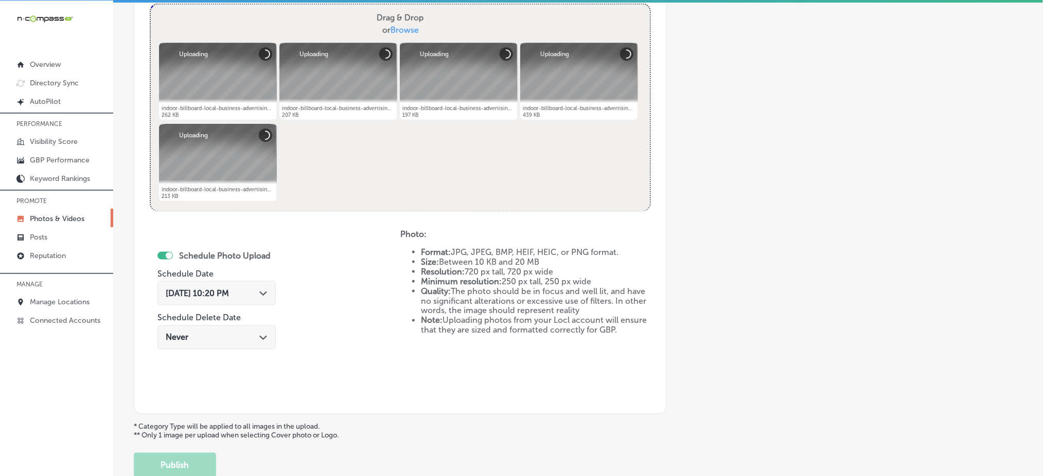
scroll to position [438, 0]
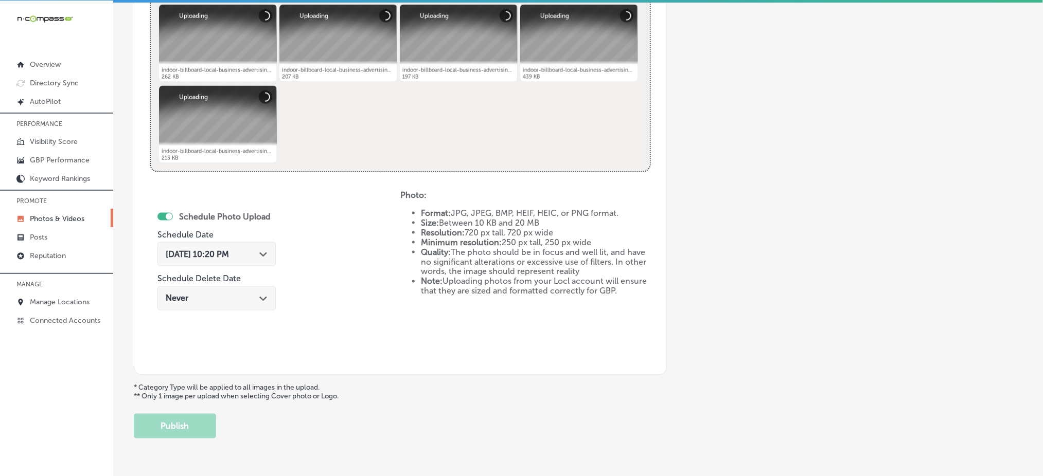
click at [219, 251] on span "[DATE] 10:20 PM" at bounding box center [197, 255] width 63 height 10
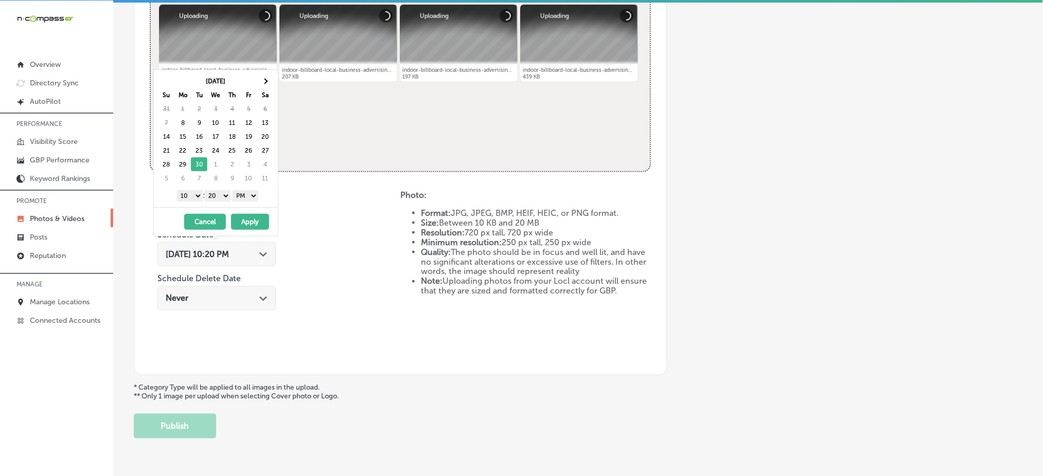
click at [196, 195] on select "1 2 3 4 5 6 7 8 9 10 11 12" at bounding box center [190, 195] width 26 height 11
click at [221, 195] on select "00 10 20 30 40 50" at bounding box center [218, 195] width 26 height 11
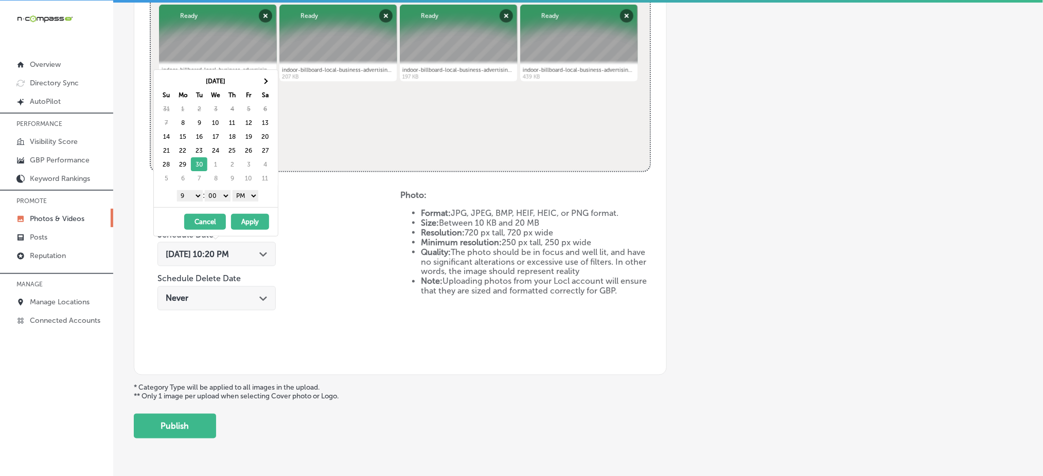
click at [248, 221] on button "Apply" at bounding box center [250, 222] width 38 height 16
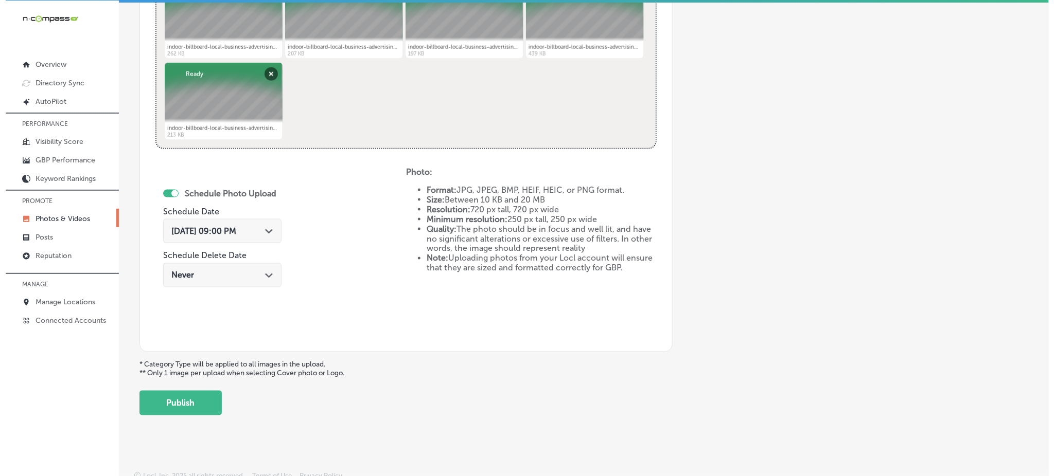
scroll to position [468, 0]
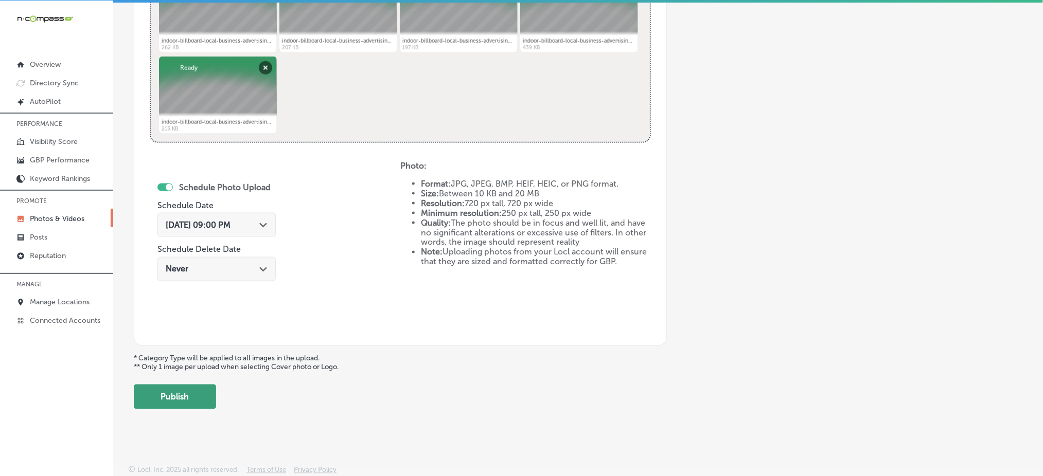
click at [201, 388] on button "Publish" at bounding box center [175, 397] width 82 height 25
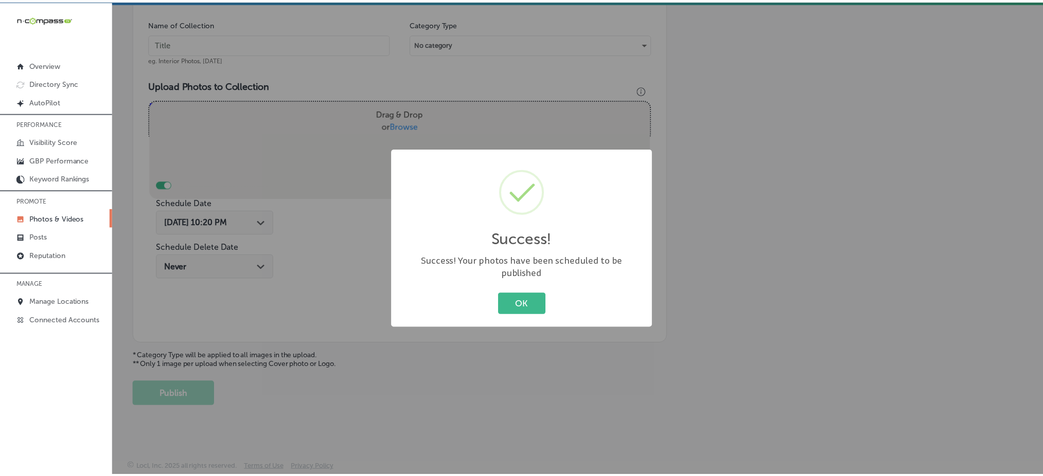
scroll to position [301, 0]
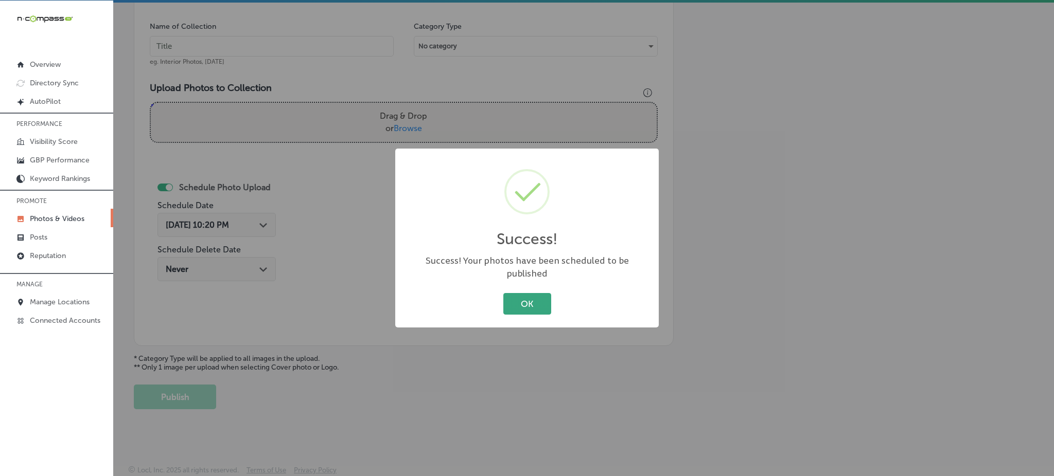
click at [514, 296] on button "OK" at bounding box center [527, 303] width 48 height 21
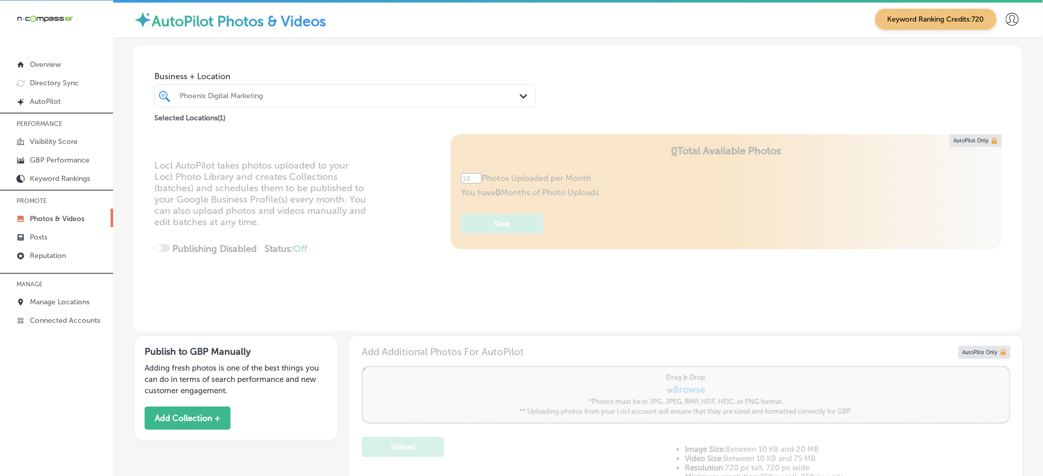
type input "5"
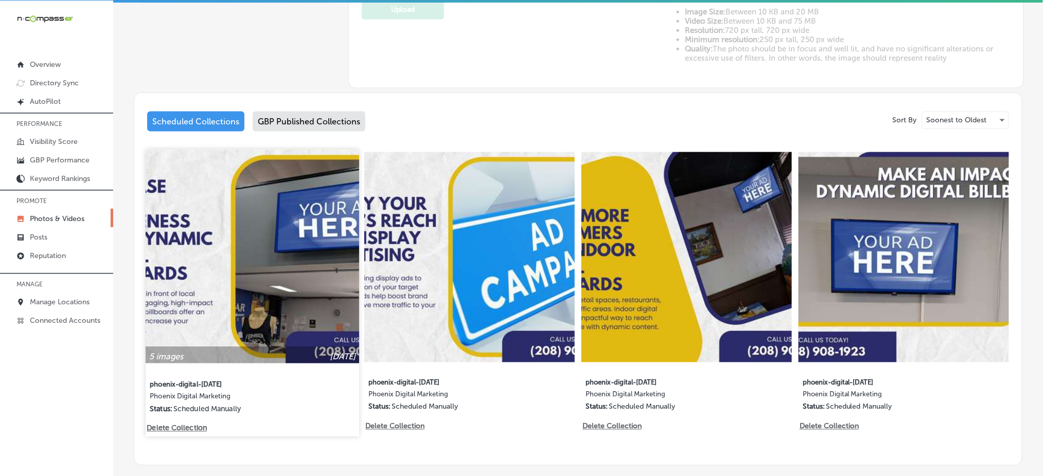
scroll to position [480, 0]
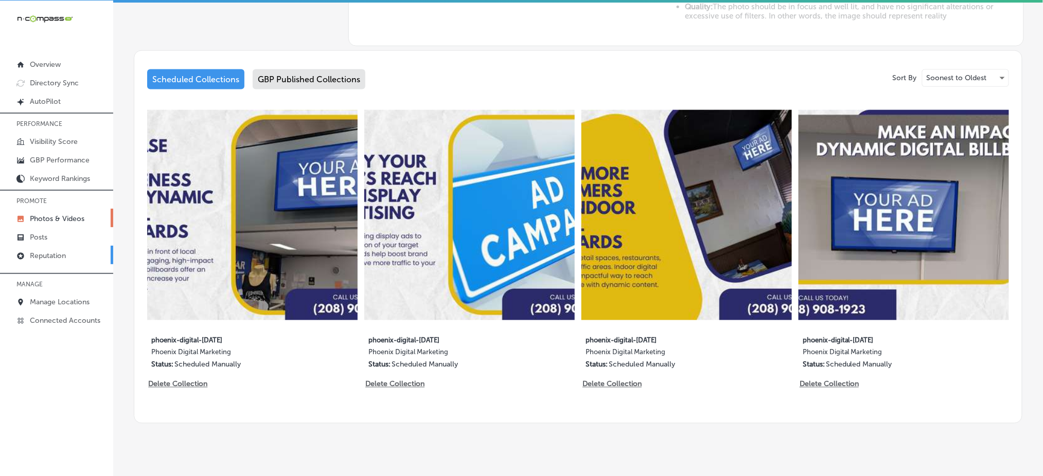
click at [41, 252] on p "Reputation" at bounding box center [48, 256] width 36 height 9
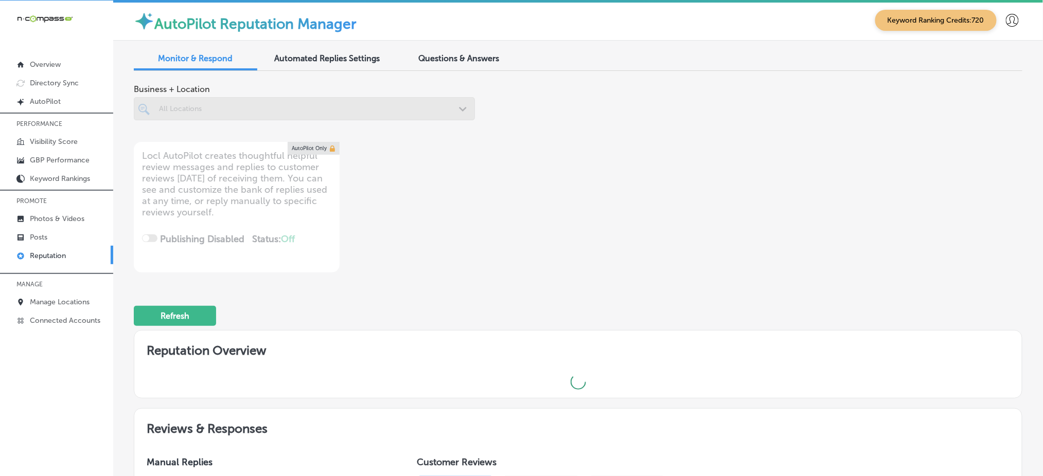
click at [449, 54] on span "Questions & Answers" at bounding box center [459, 59] width 81 height 10
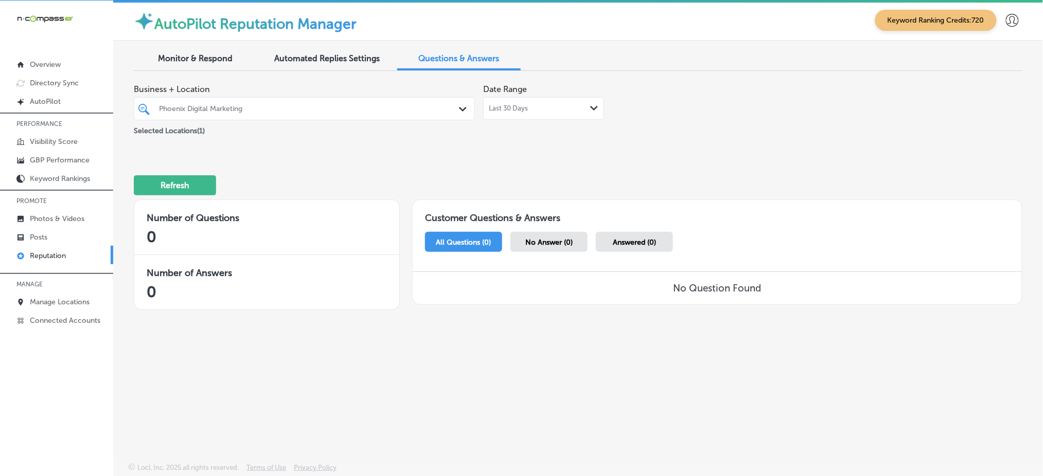
click at [355, 122] on div "Selected Locations ( 1 )" at bounding box center [304, 128] width 341 height 13
click at [320, 111] on div "Phoenix Digital Marketing" at bounding box center [309, 108] width 301 height 9
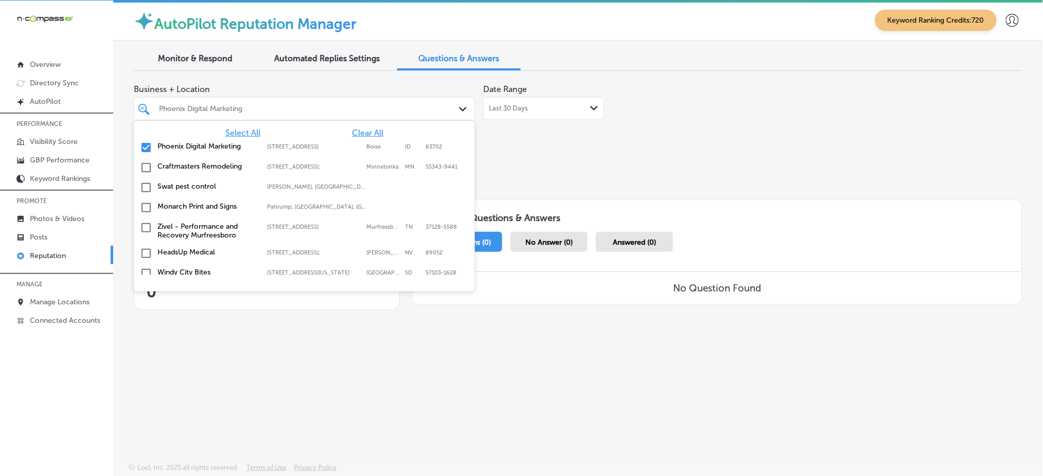
click at [235, 130] on span "Select All" at bounding box center [242, 133] width 35 height 10
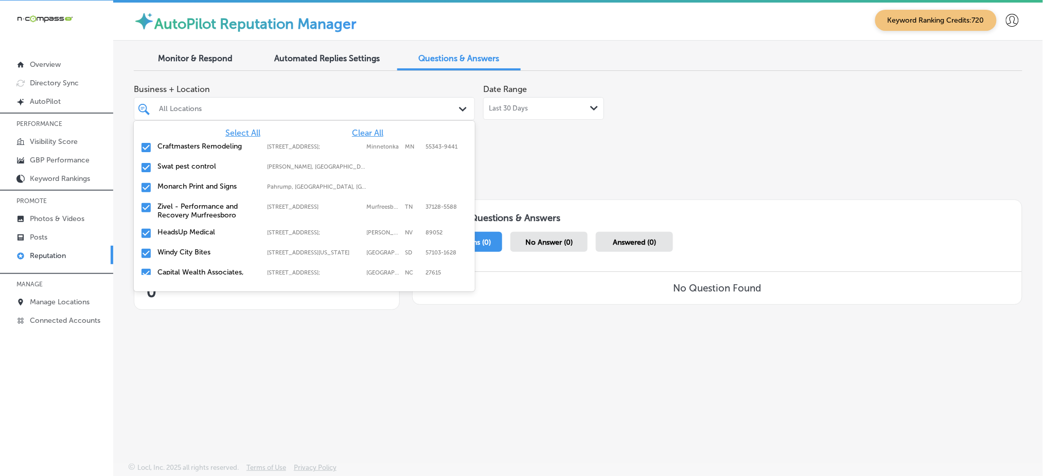
click at [719, 155] on div "Refresh" at bounding box center [578, 181] width 889 height 54
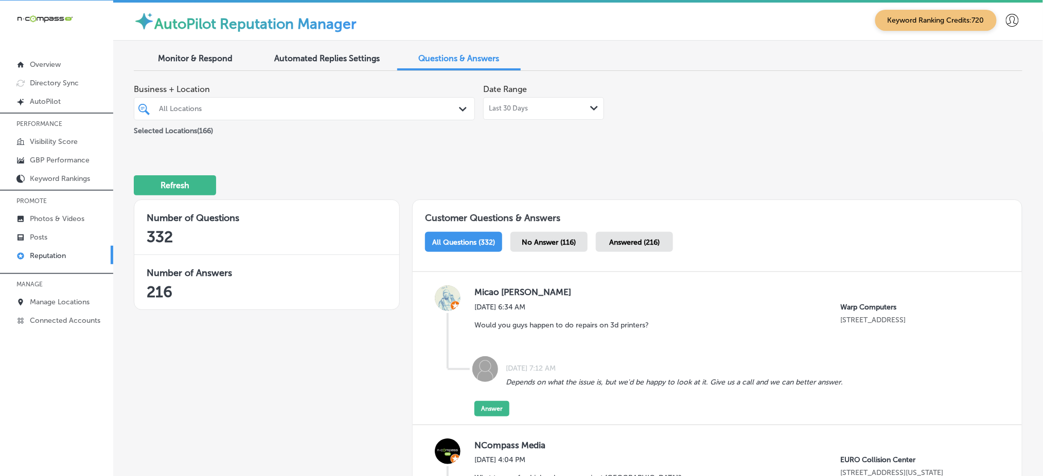
click at [564, 240] on span "No Answer (116)" at bounding box center [549, 242] width 54 height 9
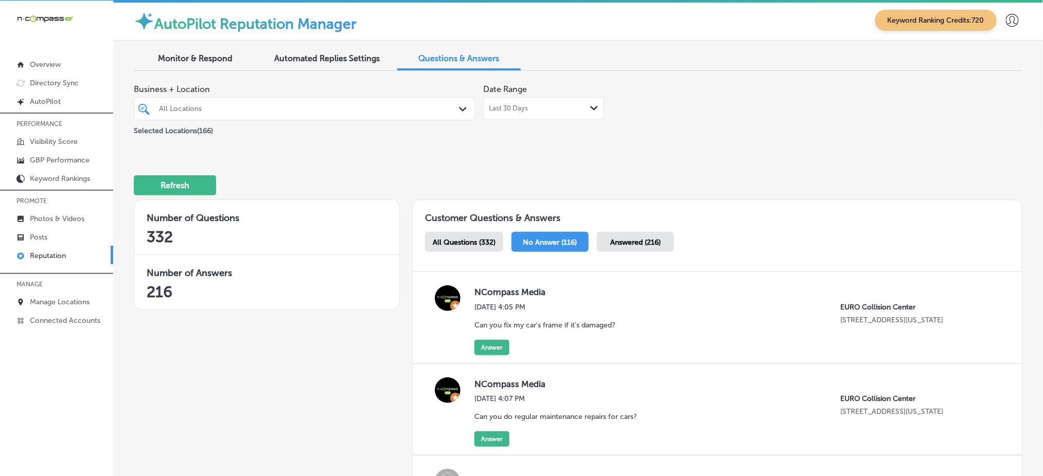
click at [326, 107] on div "All Locations" at bounding box center [309, 108] width 301 height 9
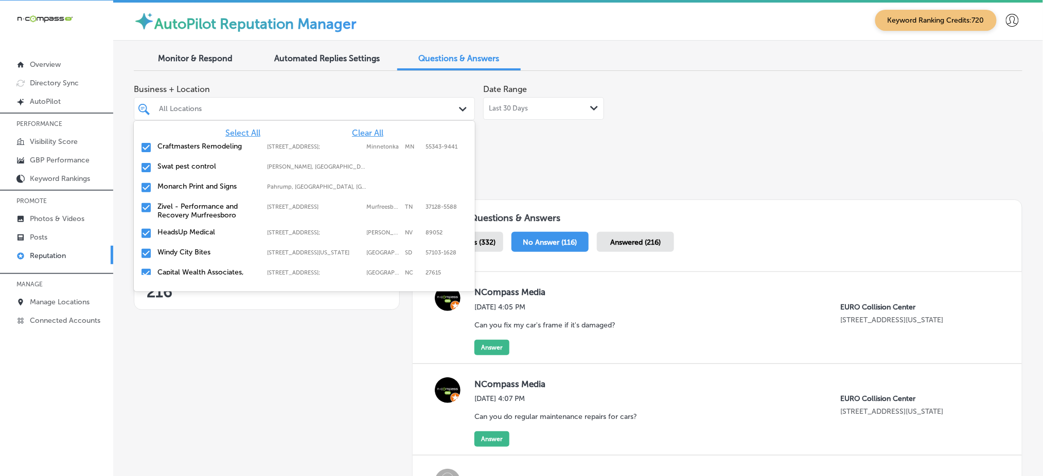
click at [356, 128] on span "Clear All" at bounding box center [367, 133] width 31 height 10
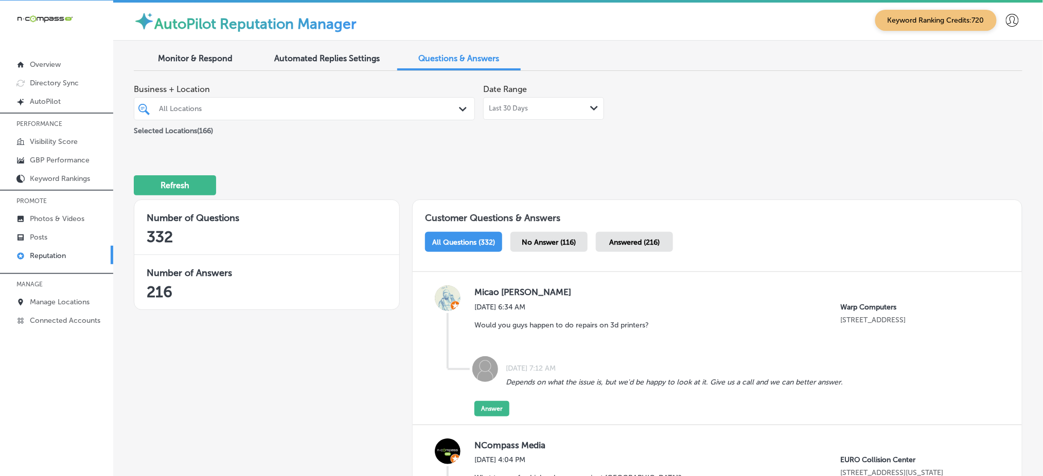
click at [352, 102] on div at bounding box center [289, 109] width 263 height 14
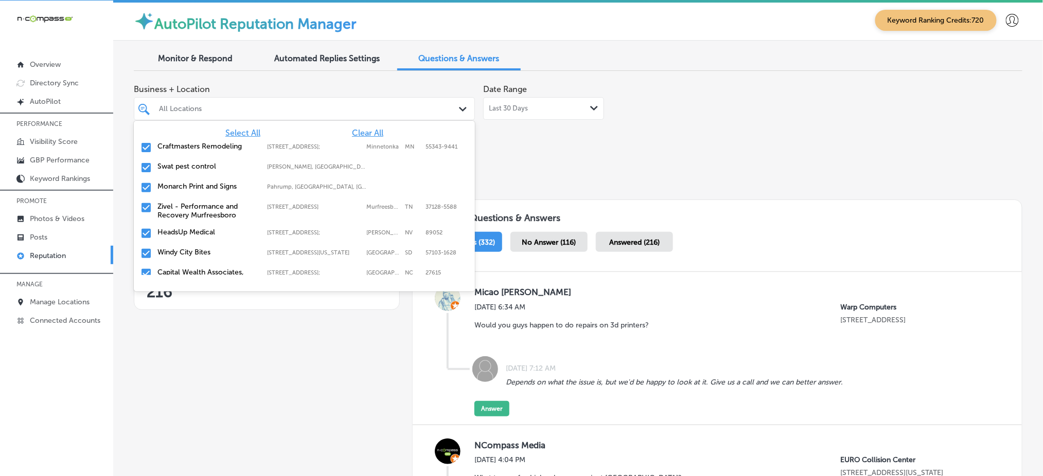
click at [359, 132] on span "Clear All" at bounding box center [367, 133] width 31 height 10
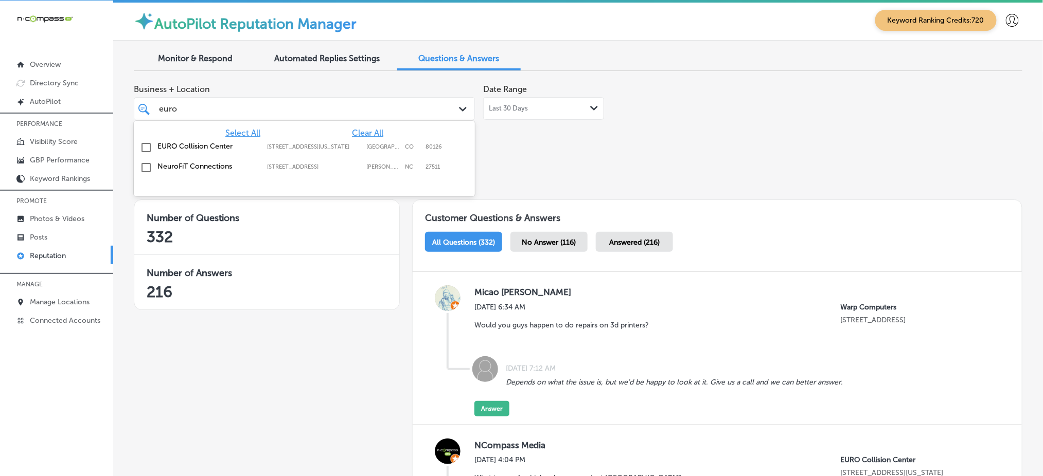
click at [235, 148] on label "EURO Collision Center" at bounding box center [206, 146] width 99 height 9
type input "euro"
click at [580, 135] on div "Business + Location option [STREET_ADDRESS][US_STATE]. option [STREET_ADDRESS].…" at bounding box center [400, 108] width 533 height 58
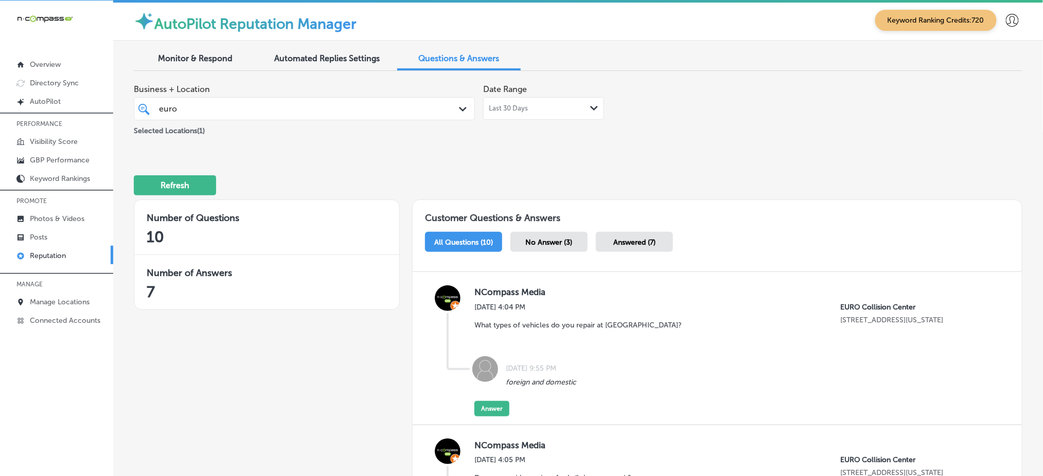
click at [545, 236] on div "No Answer (3)" at bounding box center [548, 242] width 77 height 20
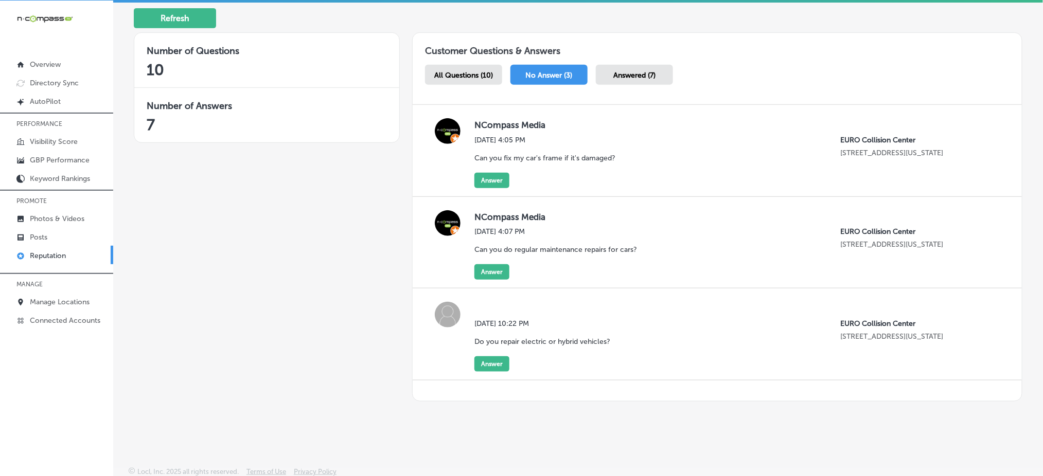
scroll to position [169, 0]
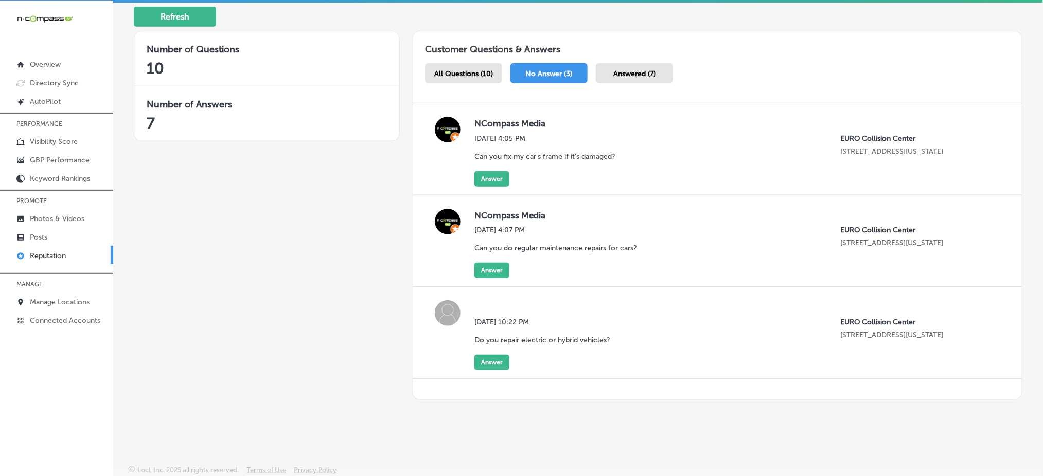
click at [473, 64] on div "All Questions (10)" at bounding box center [463, 73] width 77 height 20
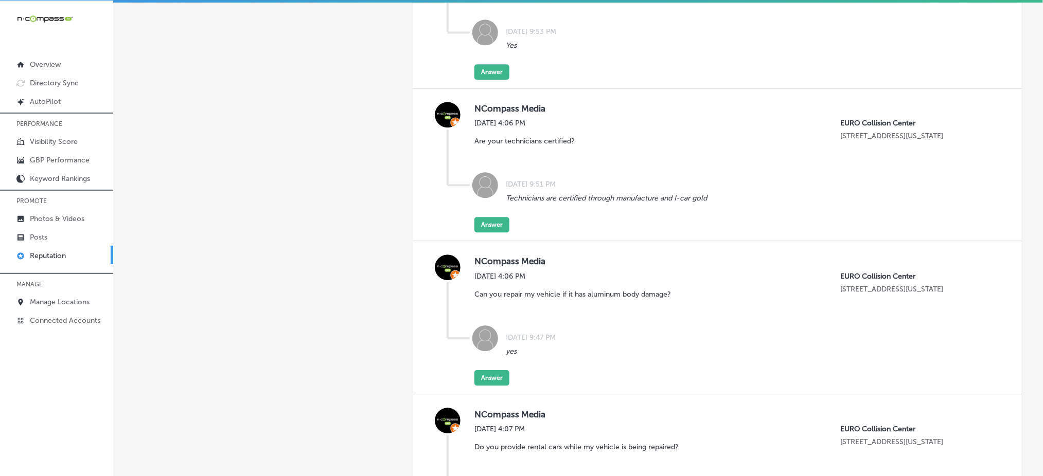
scroll to position [960, 0]
